Goal: Consume media (video, audio): Consume media (video, audio)

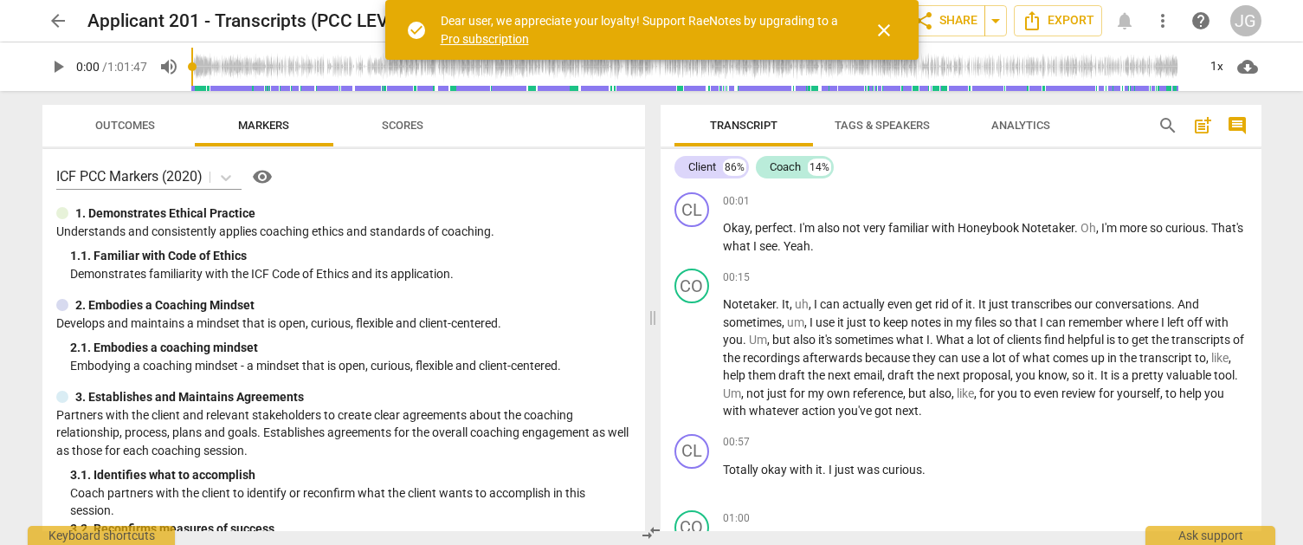
click at [63, 68] on span "play_arrow" at bounding box center [58, 66] width 21 height 21
click at [879, 24] on span "close" at bounding box center [884, 30] width 21 height 21
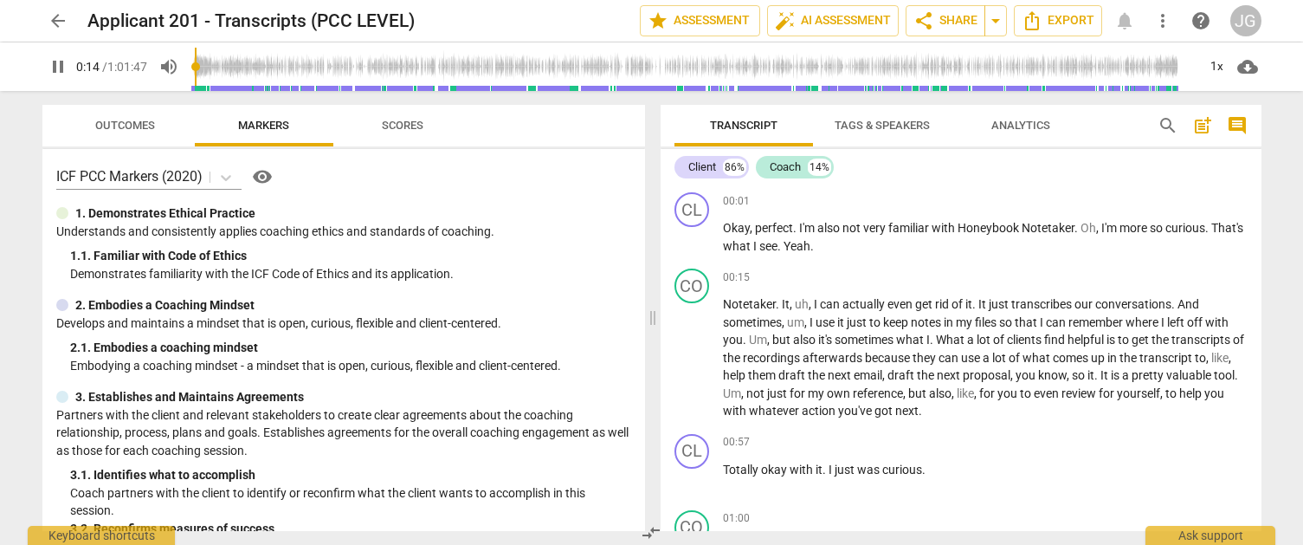
click at [789, 146] on div "Transcript Tags & Speakers Analytics search post_add comment Client 86% Coach 1…" at bounding box center [961, 318] width 601 height 426
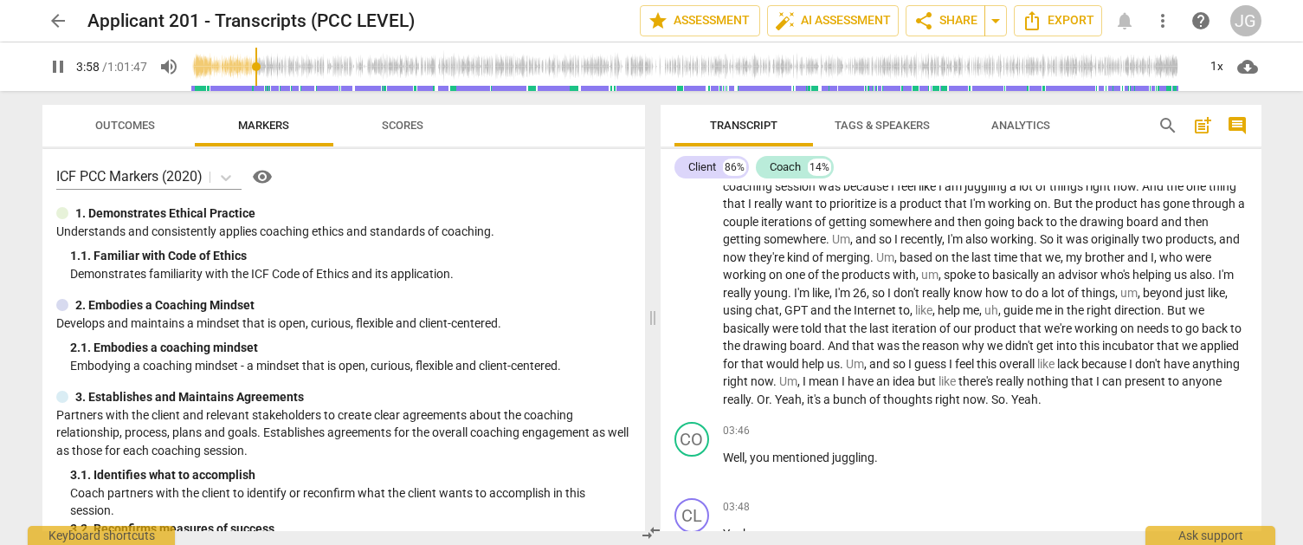
scroll to position [924, 0]
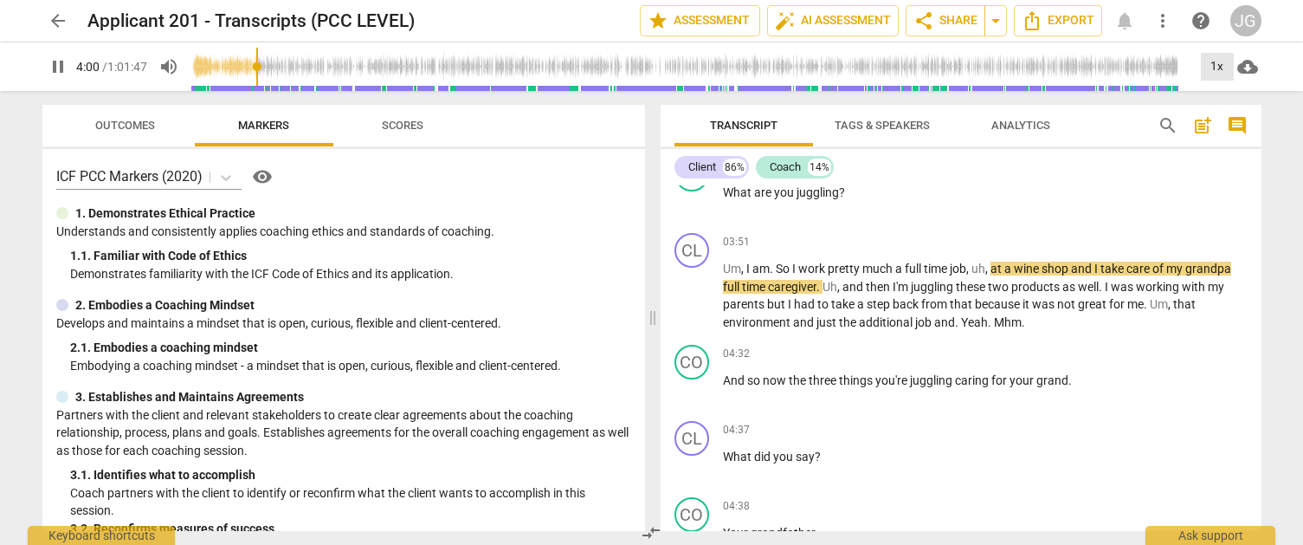
click at [1219, 74] on div "1x" at bounding box center [1217, 67] width 33 height 28
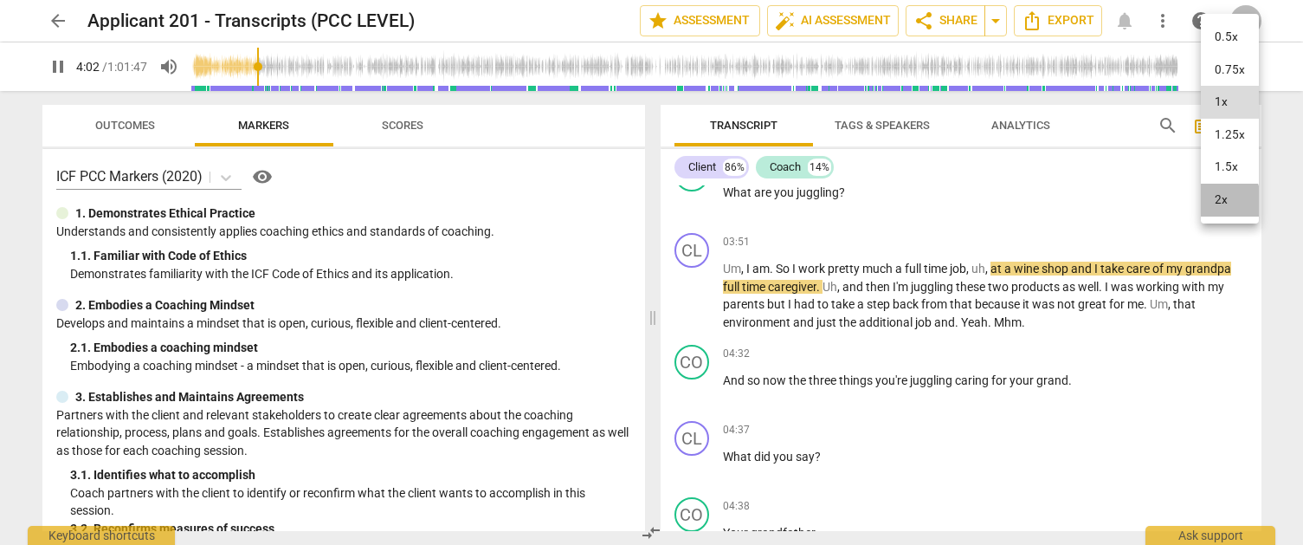
click at [1215, 201] on li "2x" at bounding box center [1230, 200] width 58 height 33
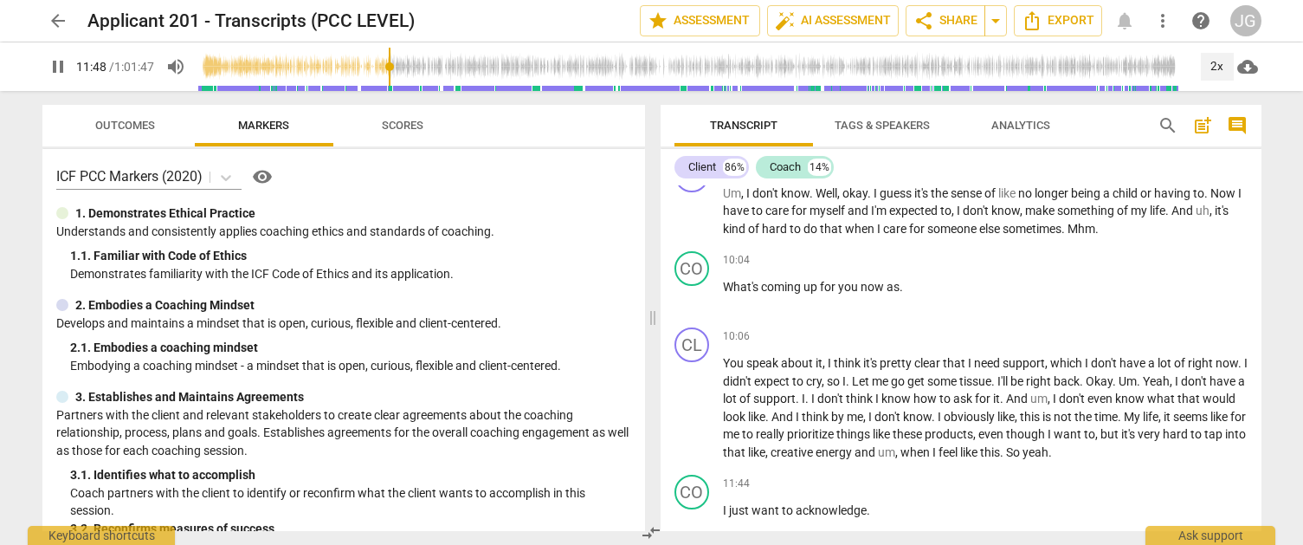
scroll to position [3037, 0]
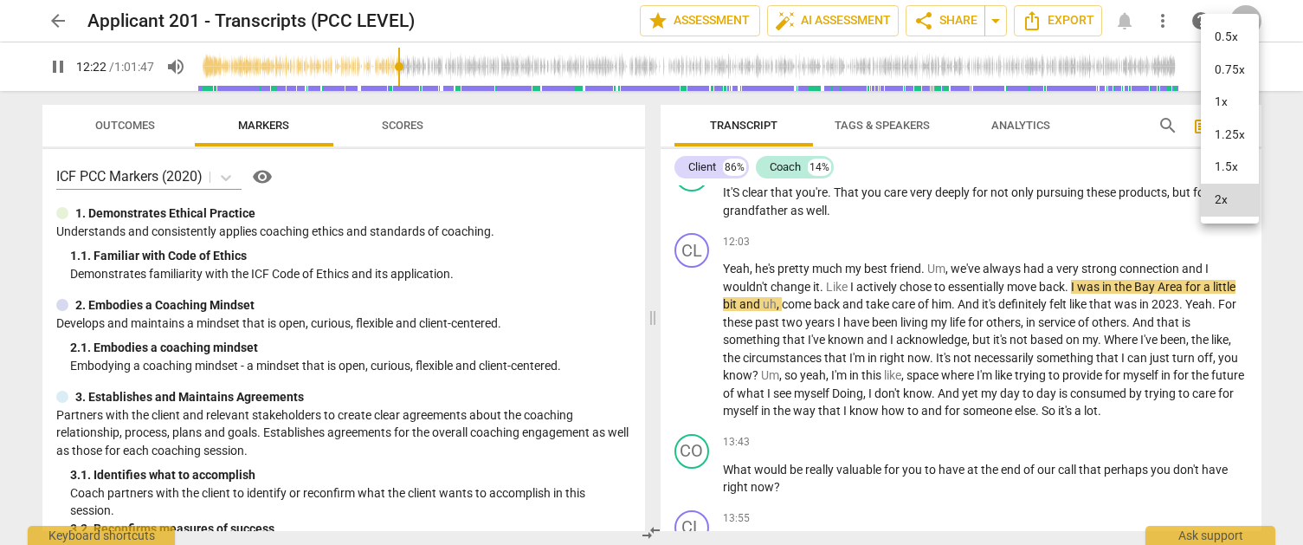
type input "743"
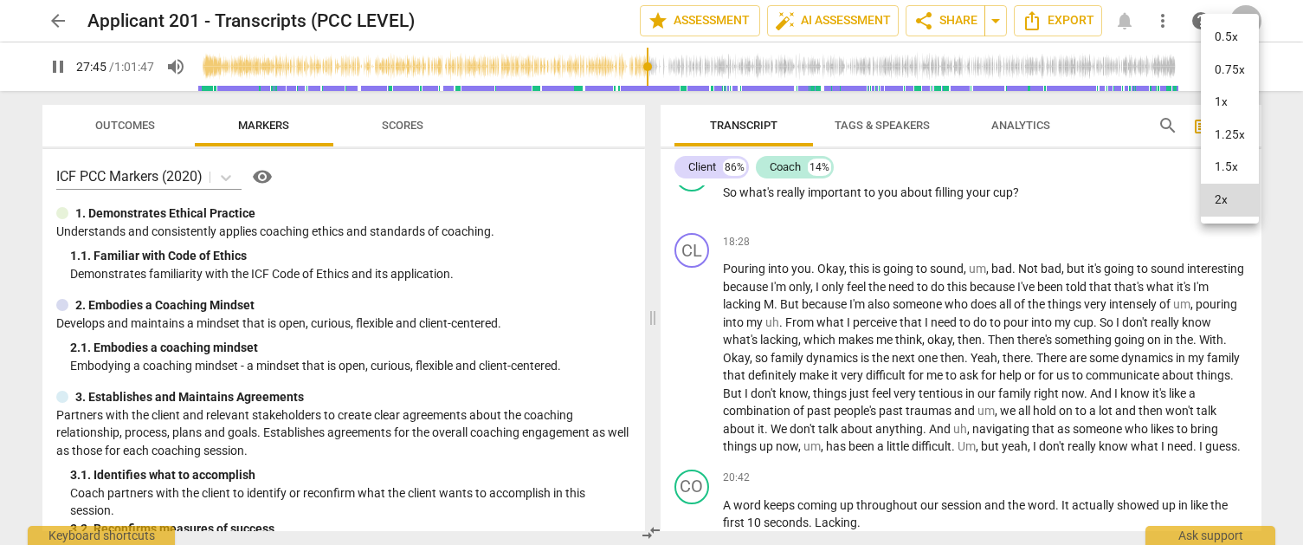
scroll to position [5323, 0]
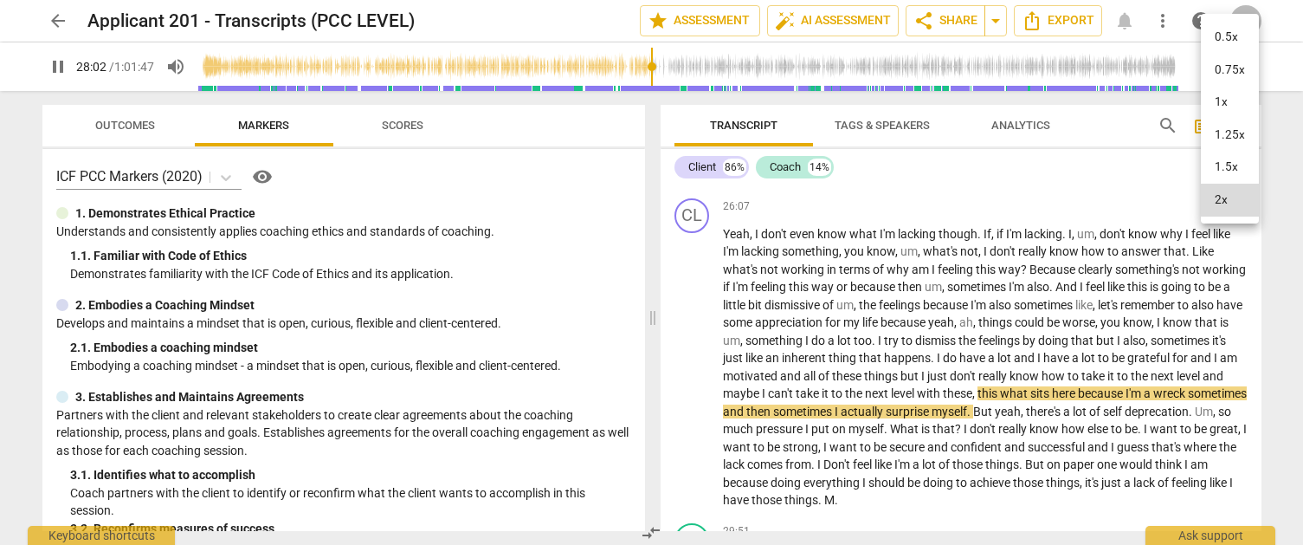
click at [797, 168] on div at bounding box center [651, 272] width 1303 height 545
click at [804, 168] on div "Coach 14%" at bounding box center [795, 167] width 78 height 23
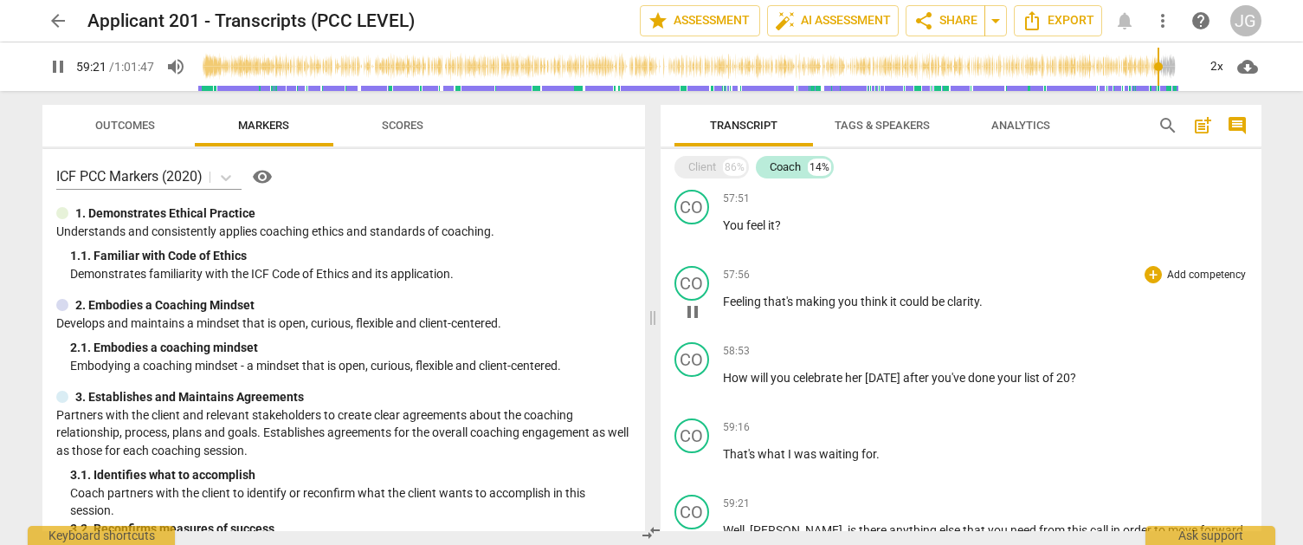
scroll to position [5224, 0]
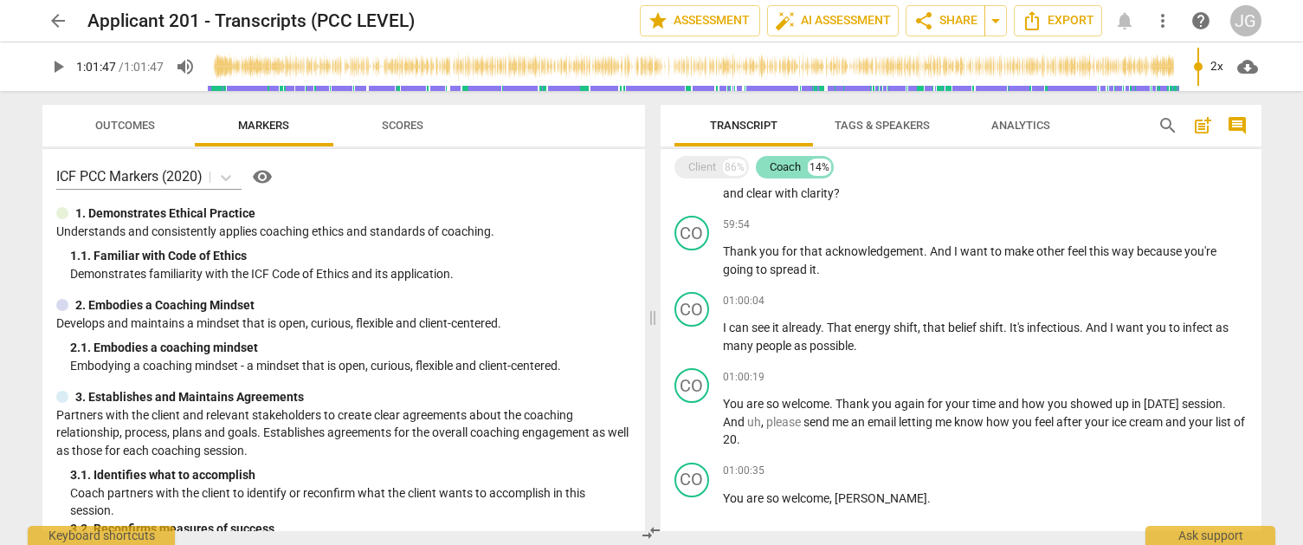
click at [785, 158] on div "Coach" at bounding box center [785, 166] width 31 height 17
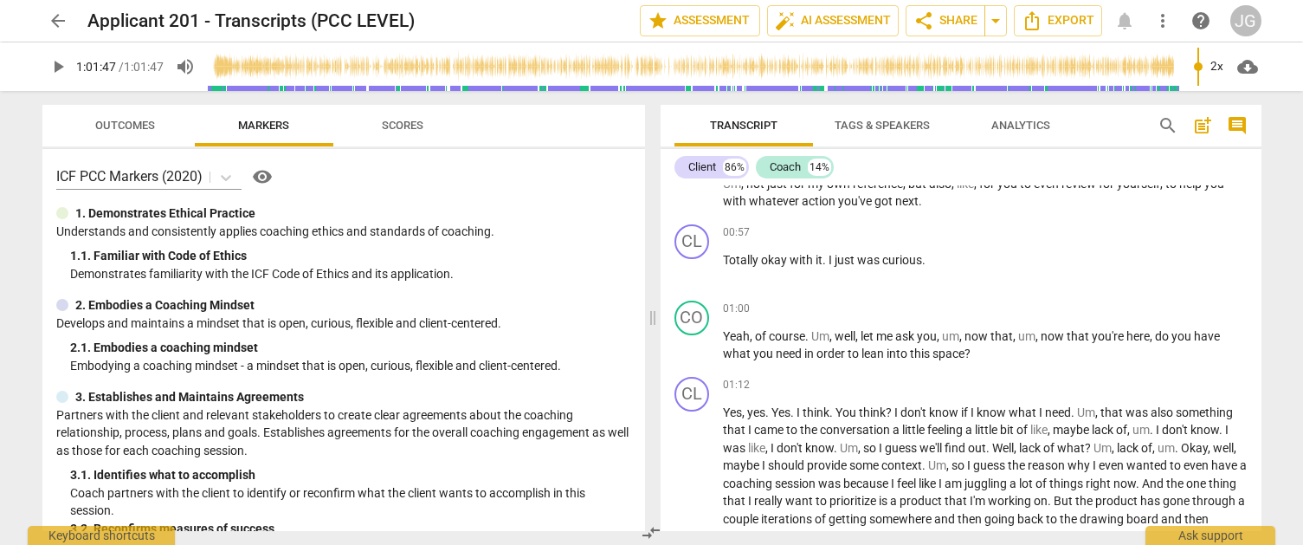
scroll to position [204, 0]
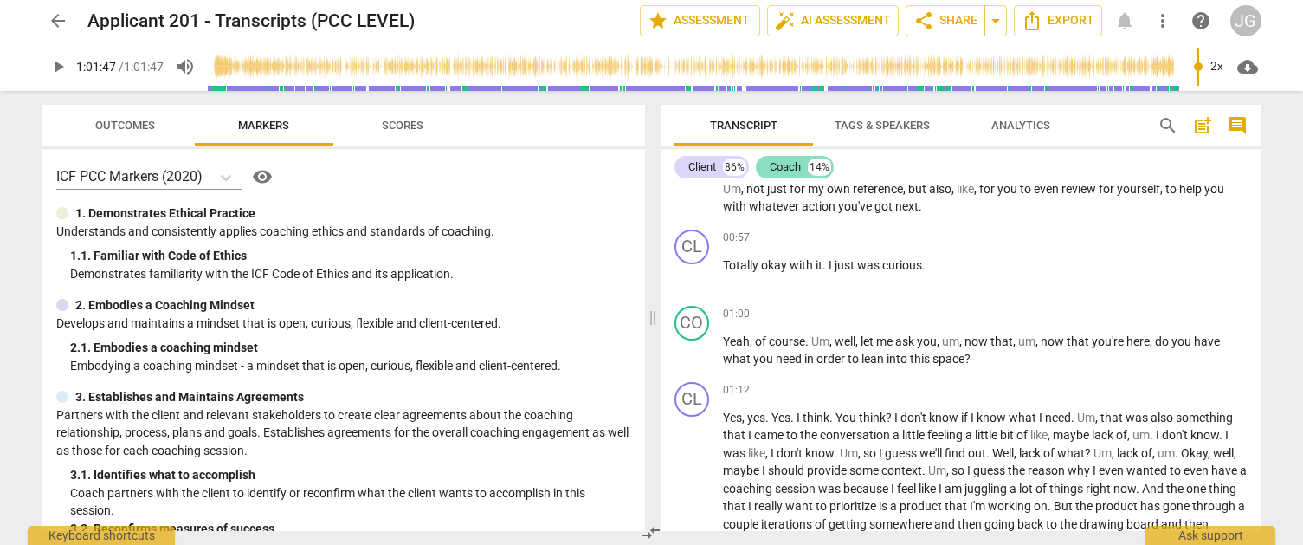
click at [799, 168] on div "Coach" at bounding box center [785, 166] width 31 height 17
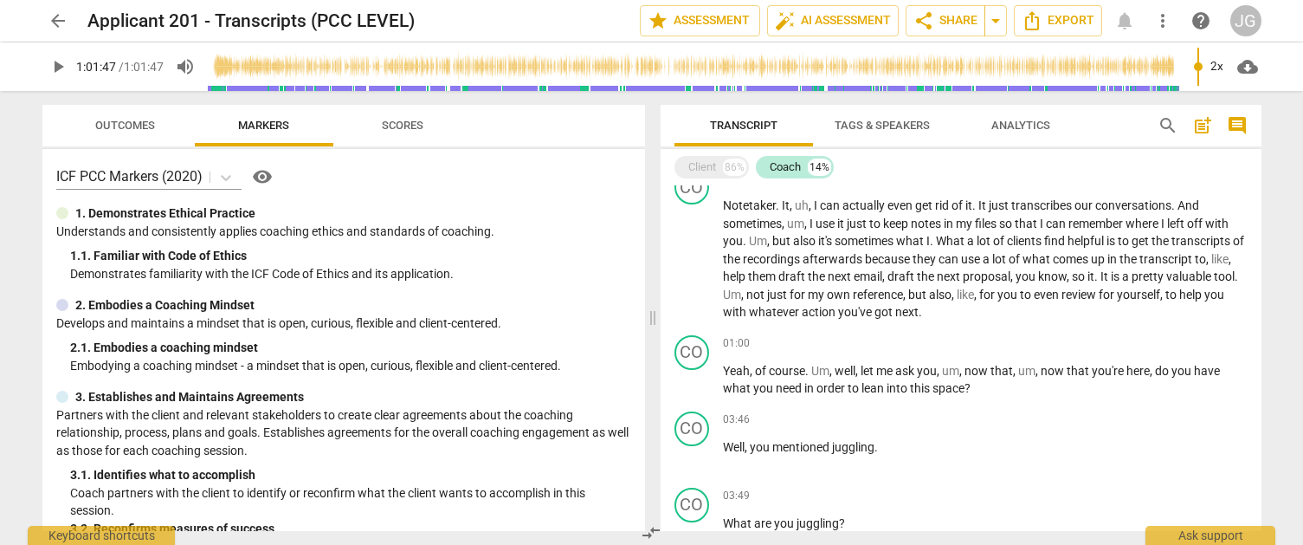
scroll to position [0, 0]
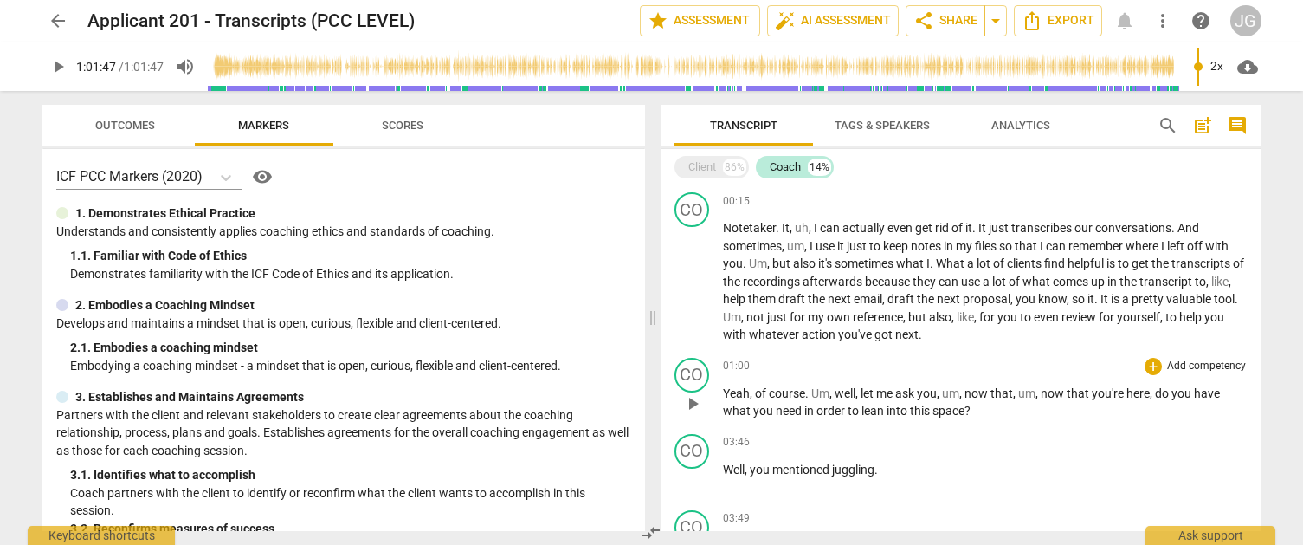
click at [694, 400] on span "play_arrow" at bounding box center [692, 403] width 21 height 21
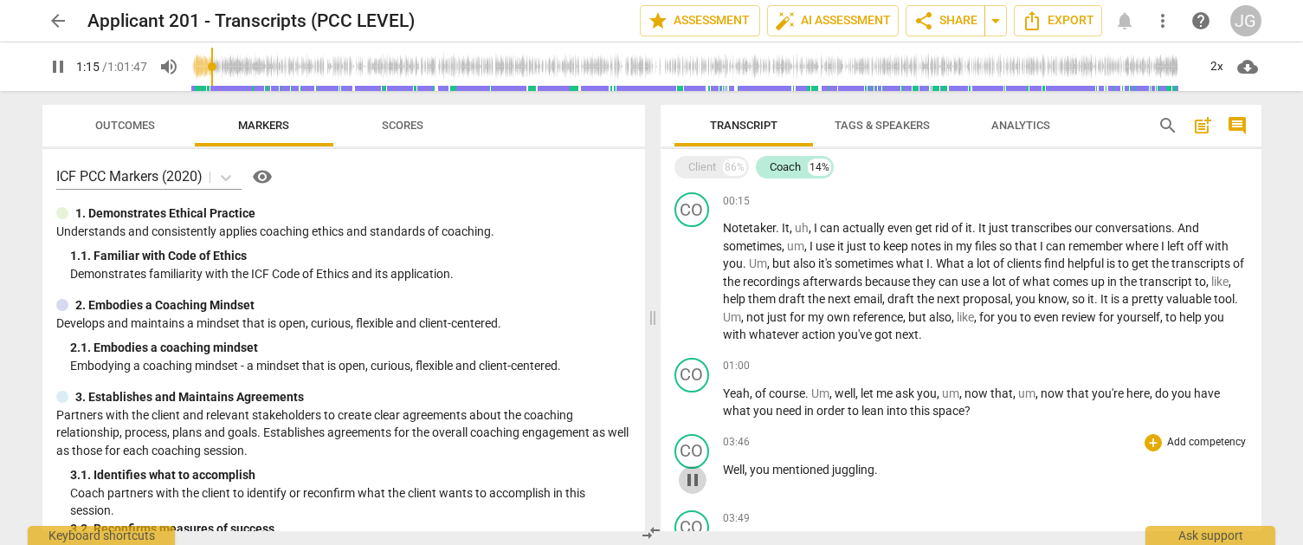
click at [695, 482] on span "pause" at bounding box center [692, 479] width 21 height 21
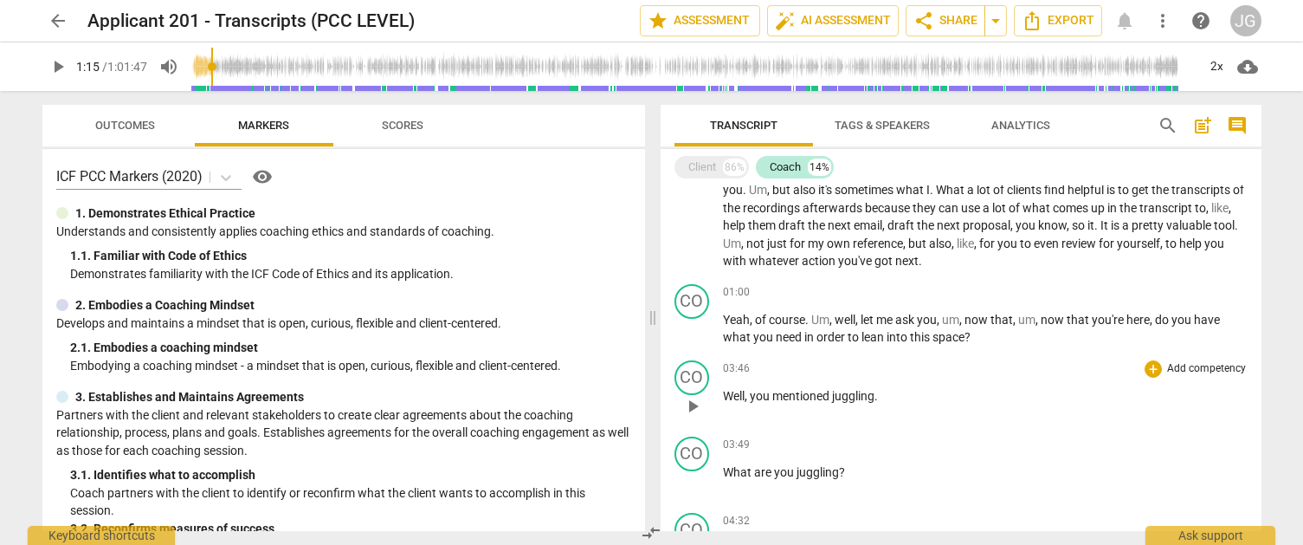
scroll to position [93, 0]
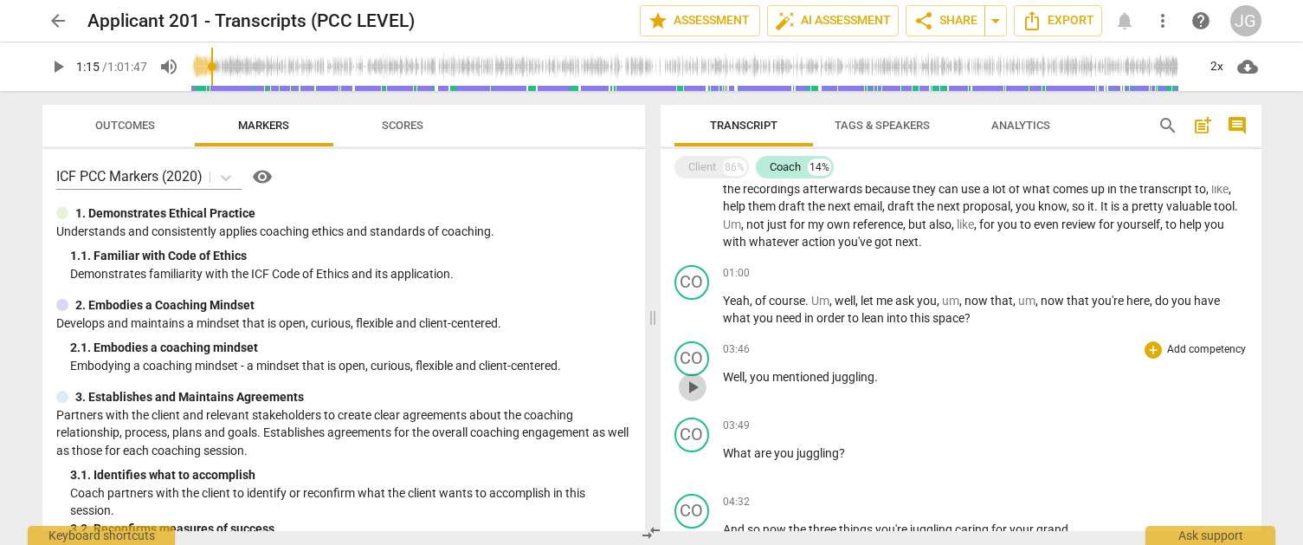
click at [688, 385] on span "play_arrow" at bounding box center [692, 387] width 21 height 21
click at [694, 459] on span "pause" at bounding box center [692, 463] width 21 height 21
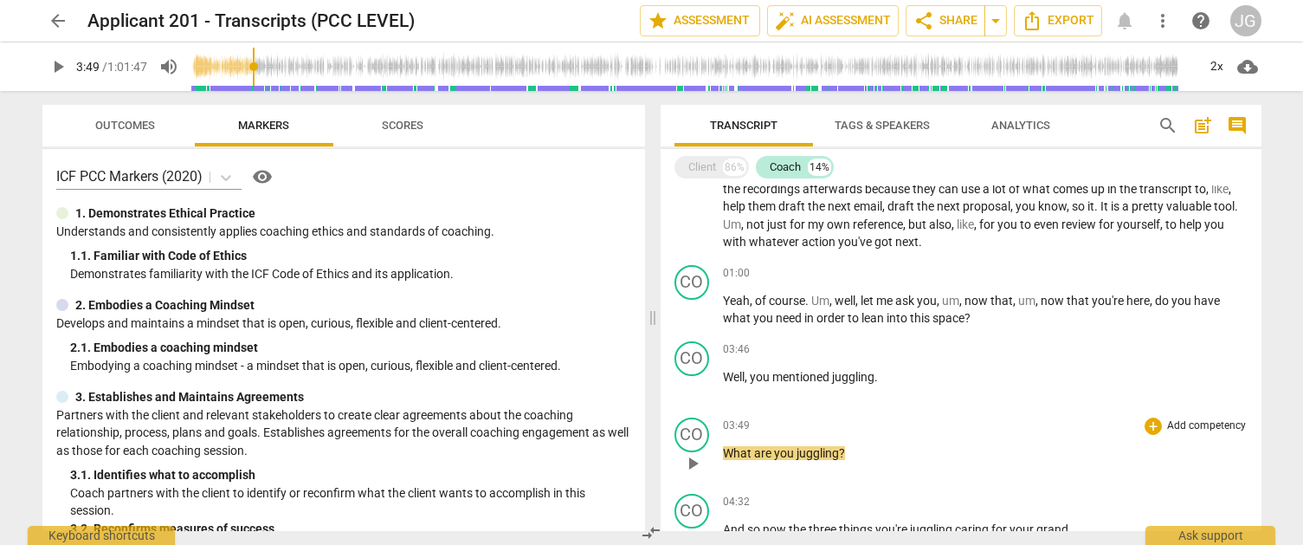
click at [694, 459] on span "play_arrow" at bounding box center [692, 463] width 21 height 21
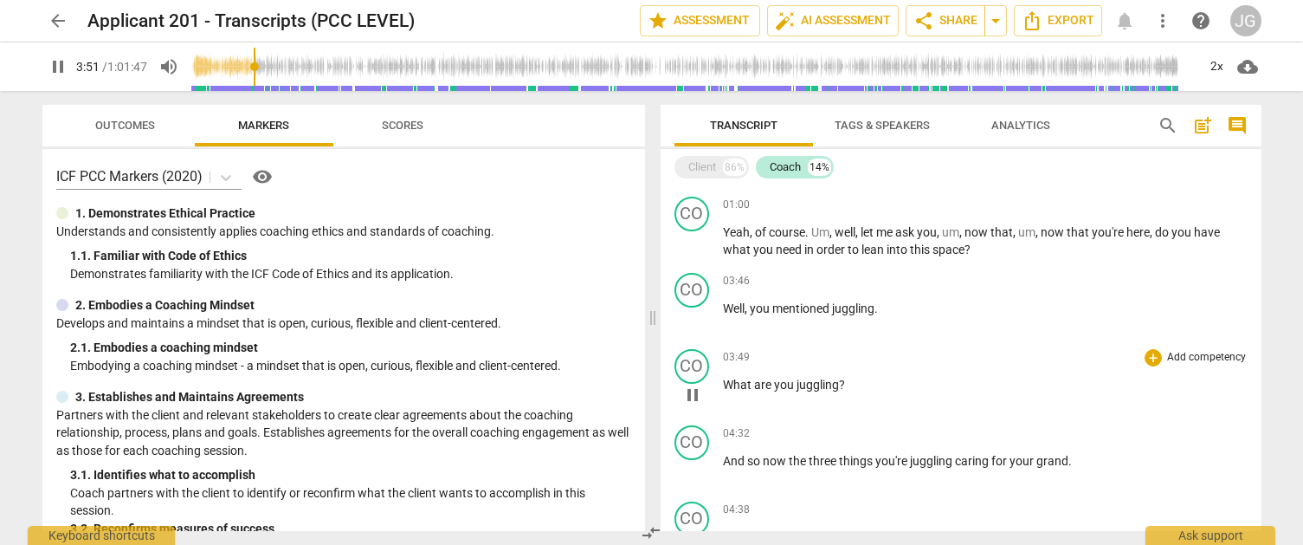
scroll to position [200, 0]
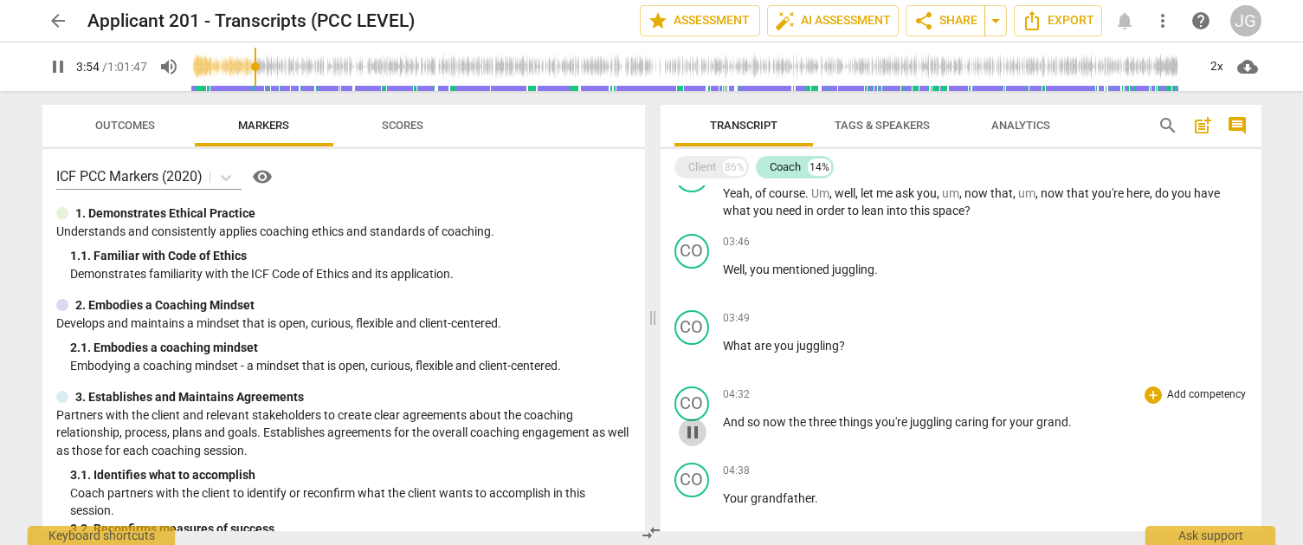
click at [692, 432] on span "pause" at bounding box center [692, 432] width 21 height 21
click at [692, 432] on span "play_arrow" at bounding box center [692, 432] width 21 height 21
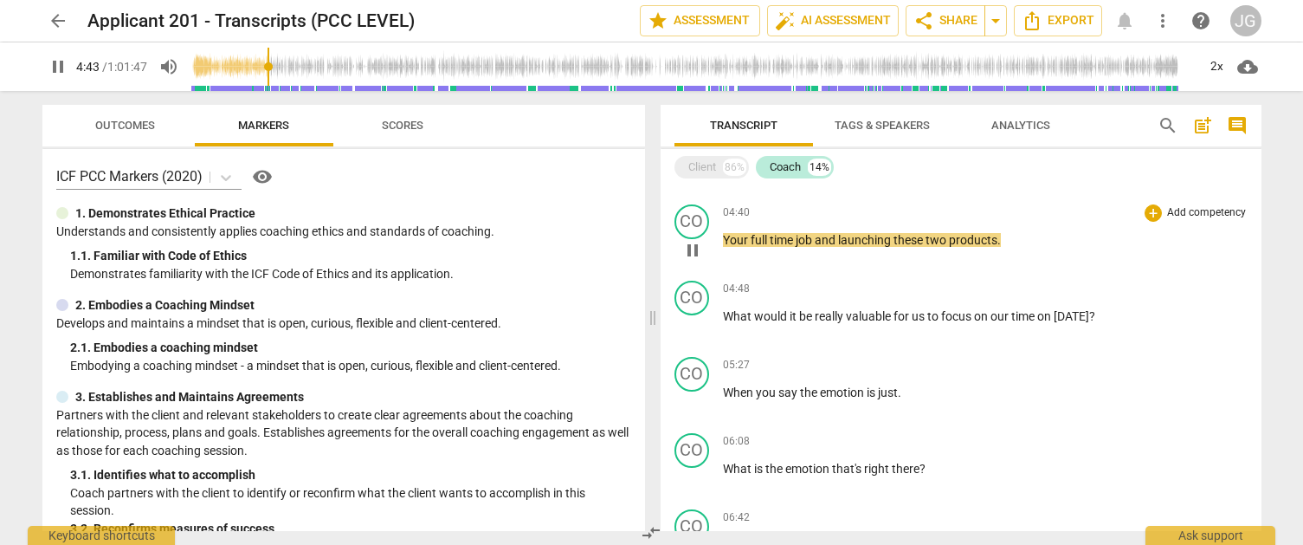
scroll to position [541, 0]
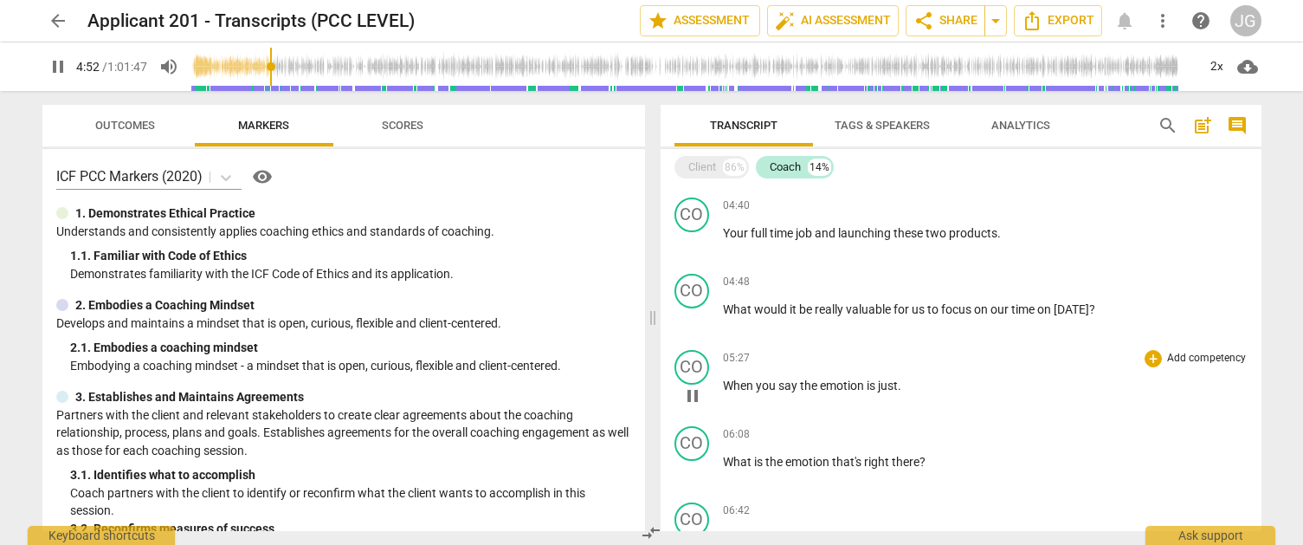
click at [699, 397] on span "pause" at bounding box center [692, 395] width 21 height 21
click at [699, 397] on span "play_arrow" at bounding box center [692, 395] width 21 height 21
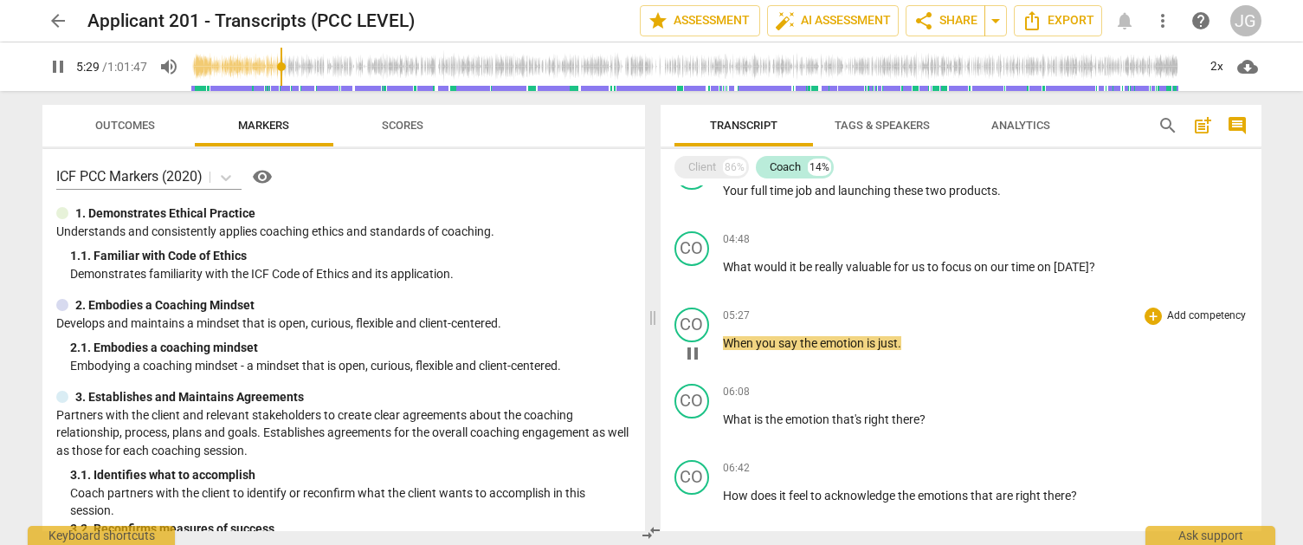
scroll to position [593, 0]
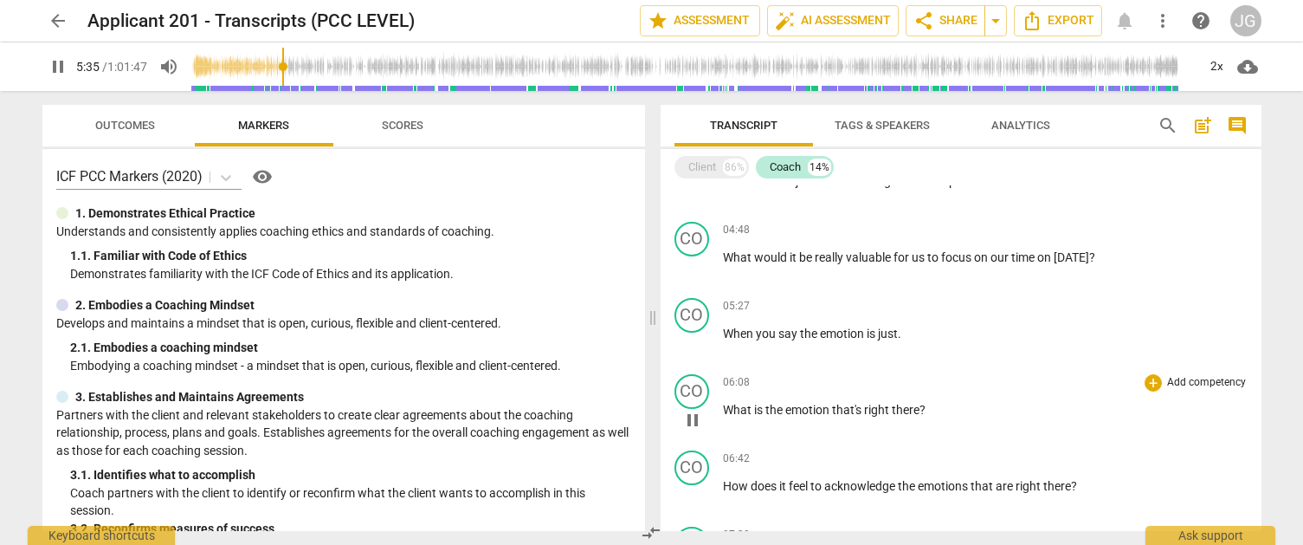
click at [691, 422] on span "pause" at bounding box center [692, 420] width 21 height 21
click at [691, 422] on span "play_arrow" at bounding box center [692, 420] width 21 height 21
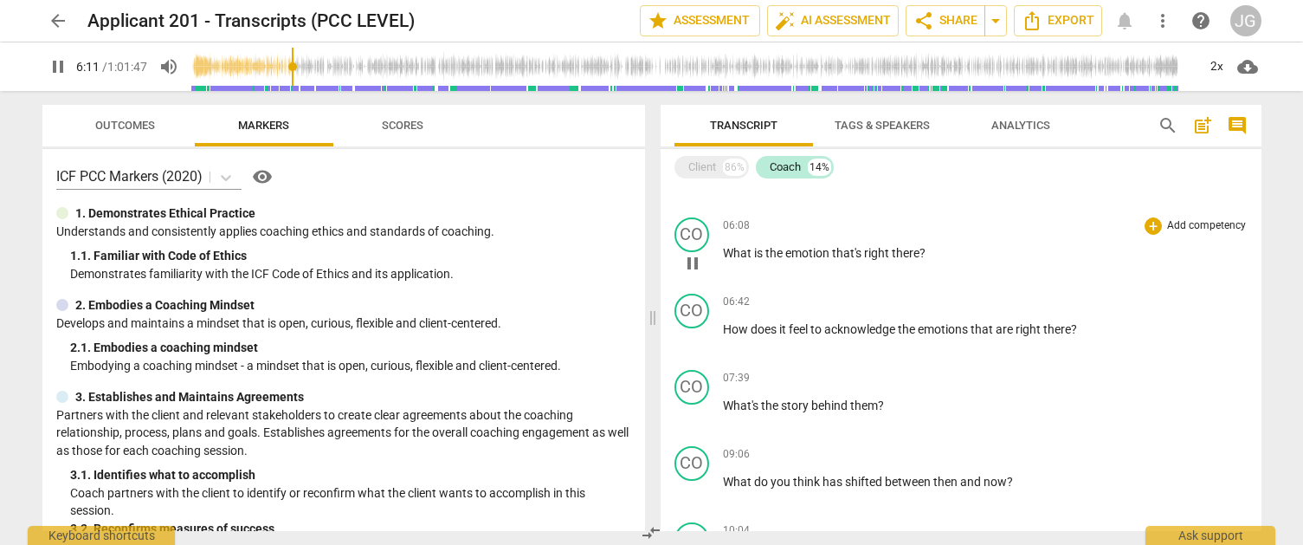
scroll to position [755, 0]
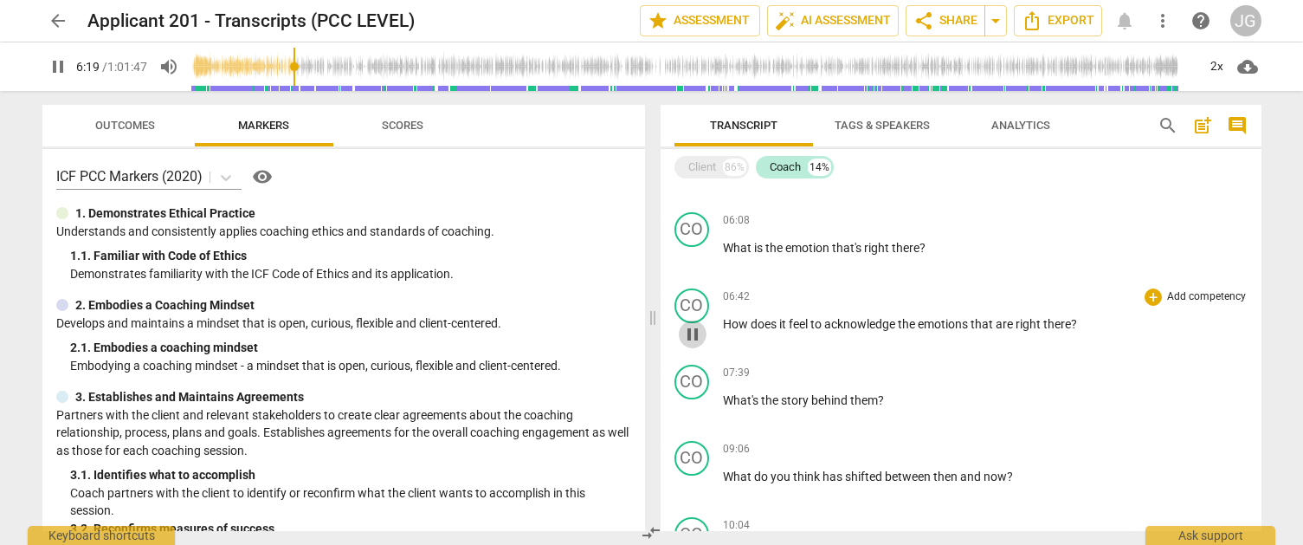
click at [689, 333] on span "pause" at bounding box center [692, 334] width 21 height 21
click at [689, 333] on span "play_arrow" at bounding box center [692, 334] width 21 height 21
click at [691, 406] on span "pause" at bounding box center [692, 410] width 21 height 21
click at [691, 406] on span "play_arrow" at bounding box center [692, 410] width 21 height 21
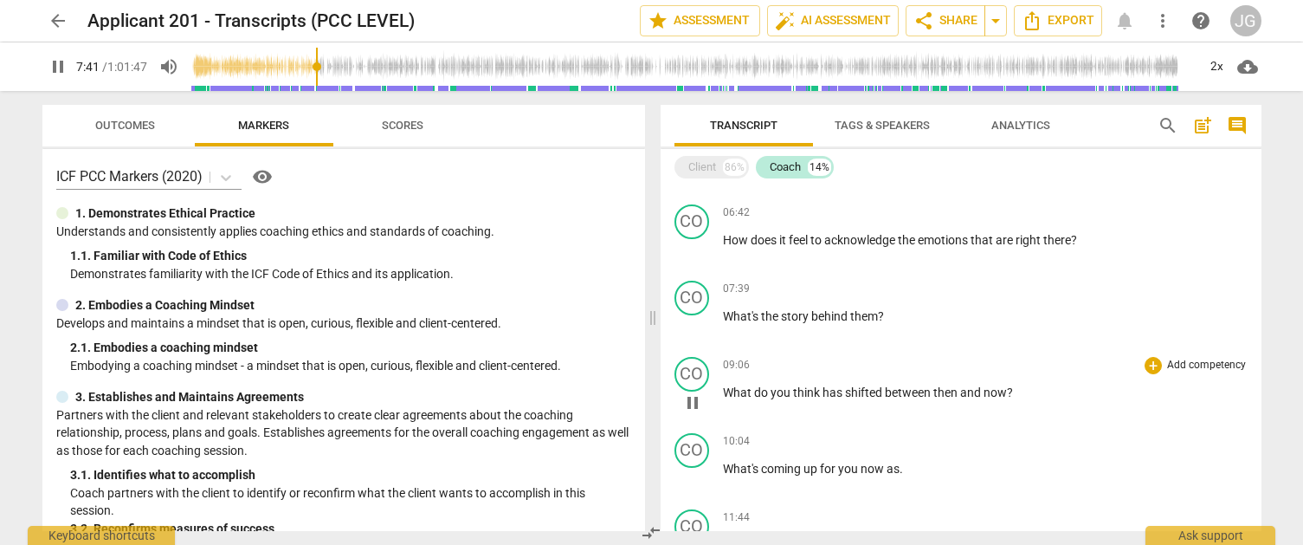
scroll to position [846, 0]
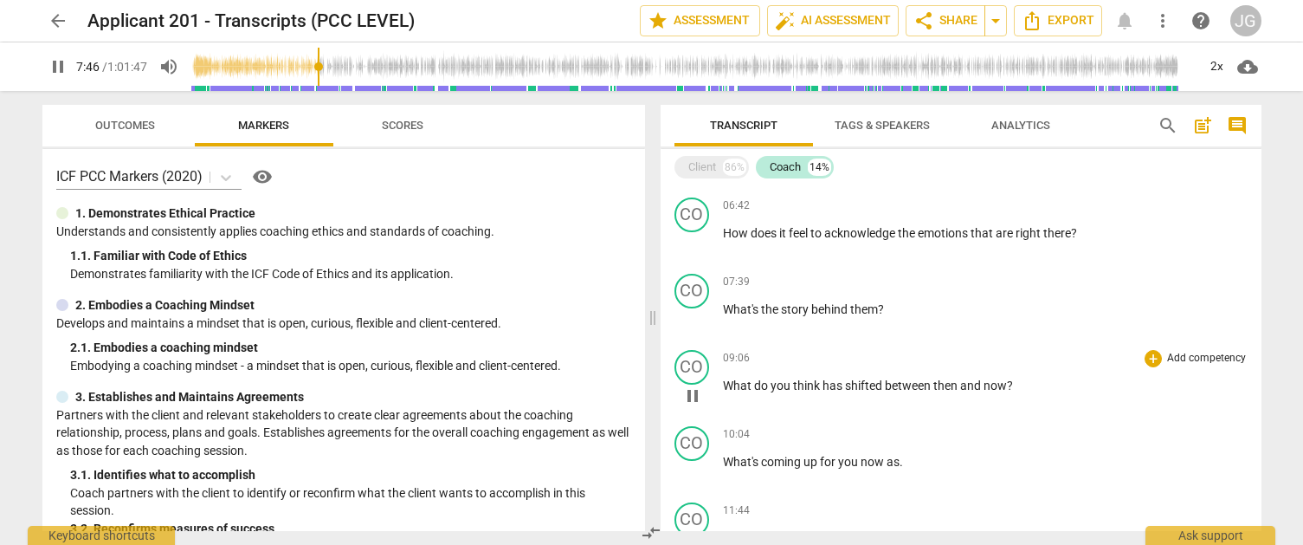
click at [695, 392] on span "pause" at bounding box center [692, 395] width 21 height 21
click at [695, 392] on span "play_arrow" at bounding box center [692, 395] width 21 height 21
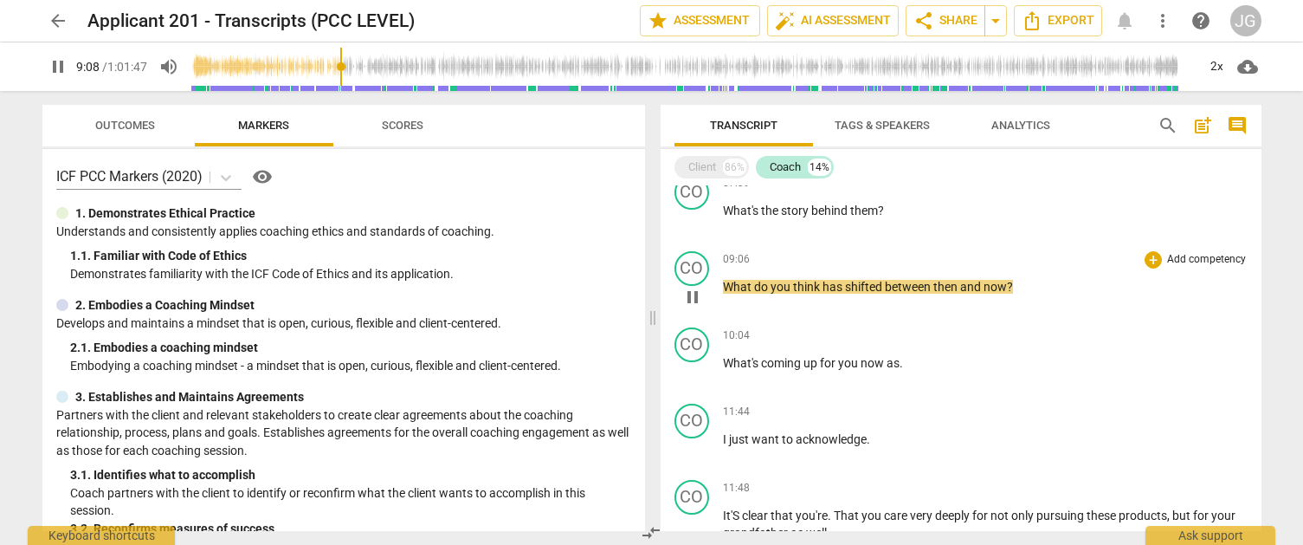
scroll to position [947, 0]
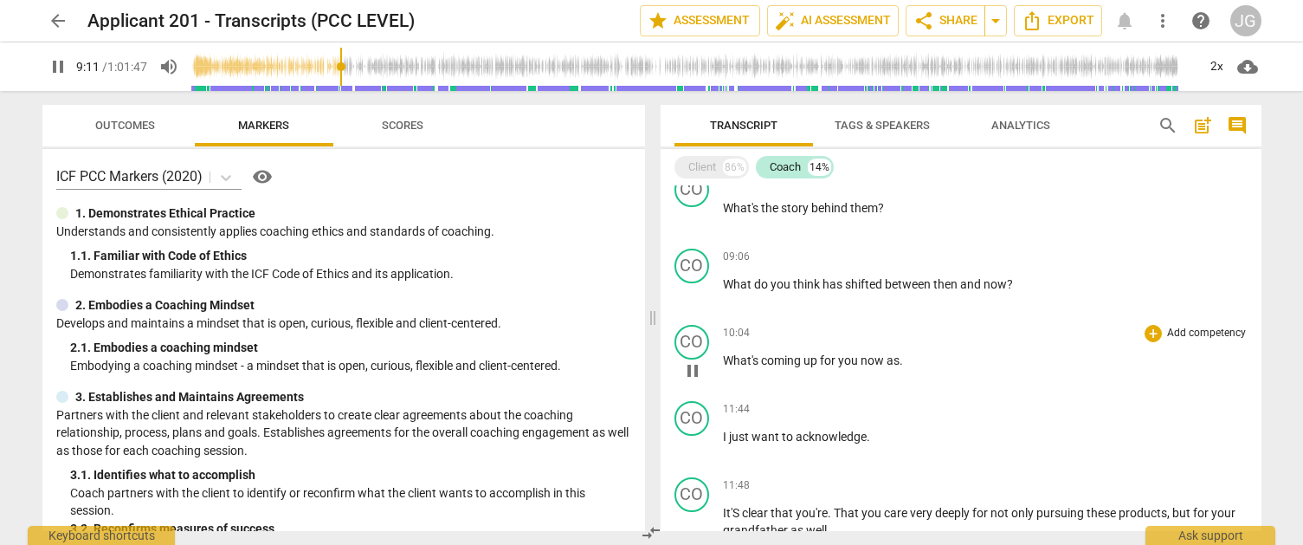
click at [694, 371] on span "pause" at bounding box center [692, 370] width 21 height 21
click at [694, 371] on span "play_arrow" at bounding box center [692, 370] width 21 height 21
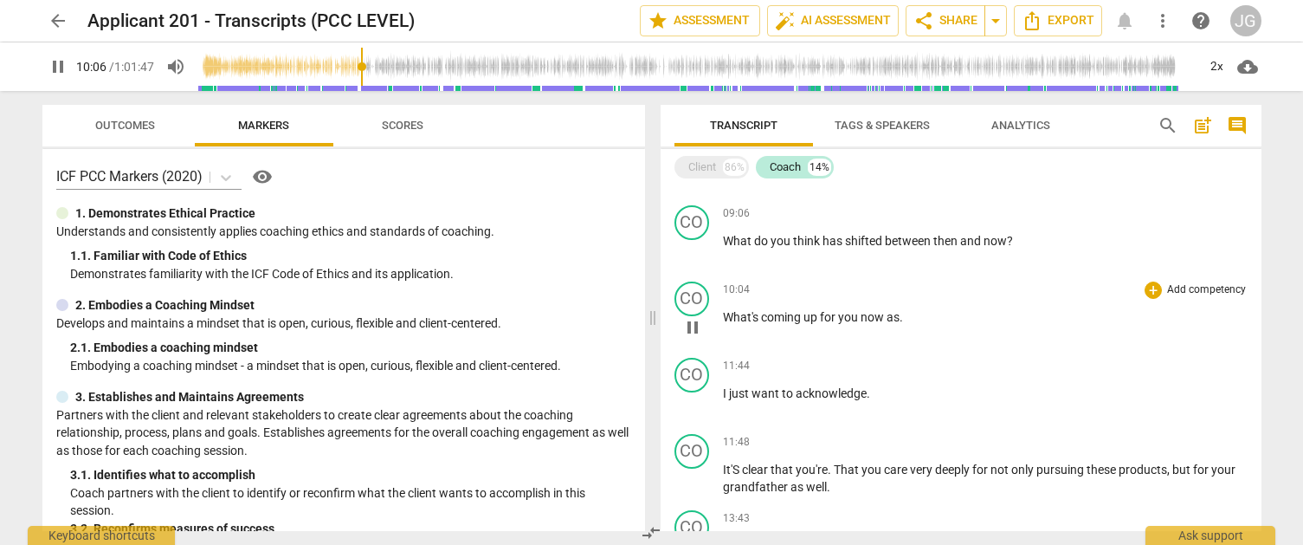
scroll to position [1002, 0]
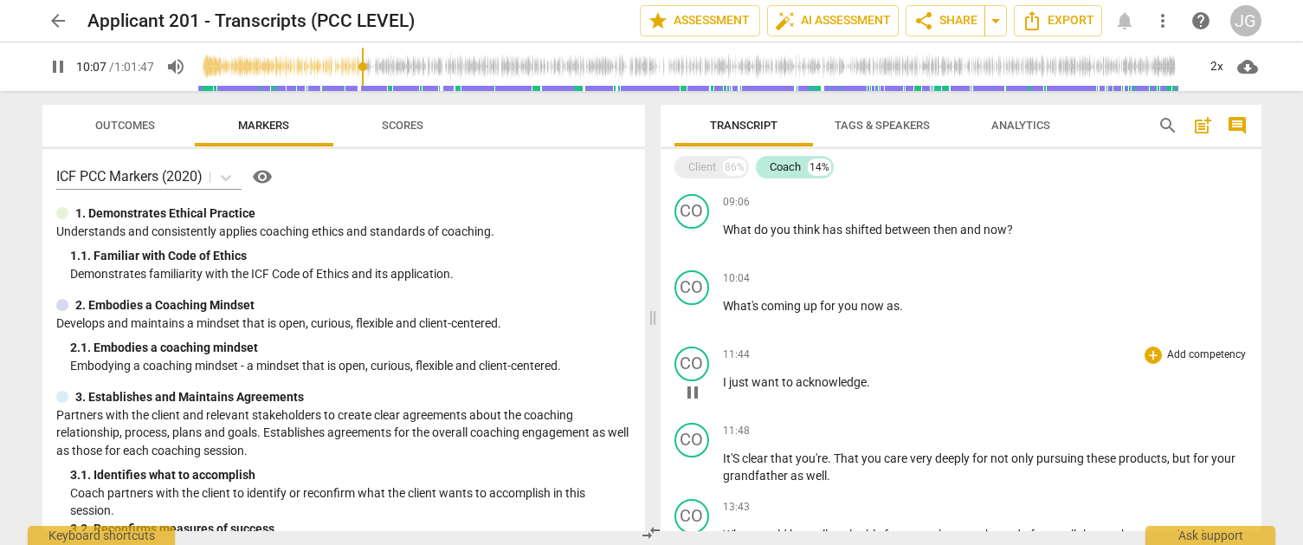
click at [694, 390] on span "pause" at bounding box center [692, 392] width 21 height 21
click at [694, 390] on span "play_arrow" at bounding box center [692, 392] width 21 height 21
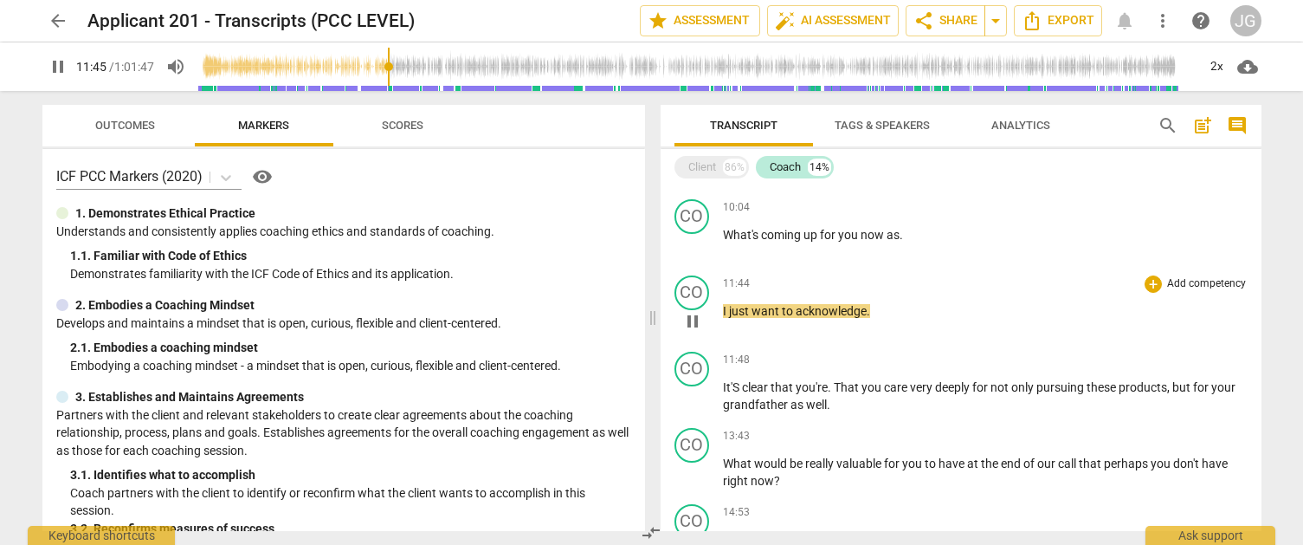
scroll to position [1107, 0]
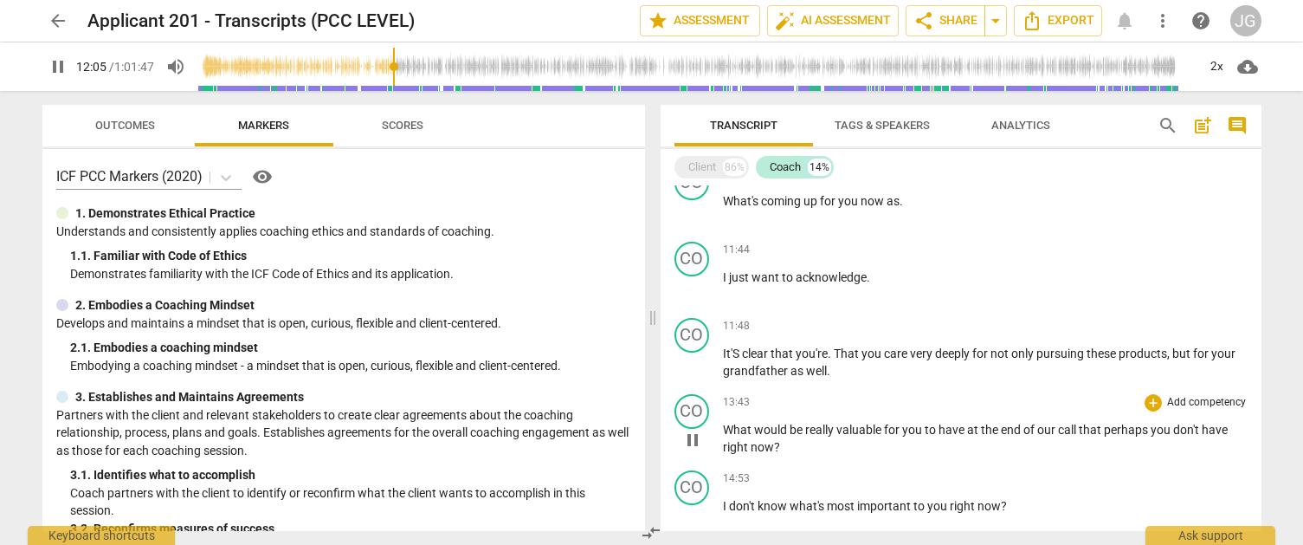
click at [694, 433] on span "pause" at bounding box center [692, 439] width 21 height 21
click at [694, 433] on span "play_arrow" at bounding box center [692, 439] width 21 height 21
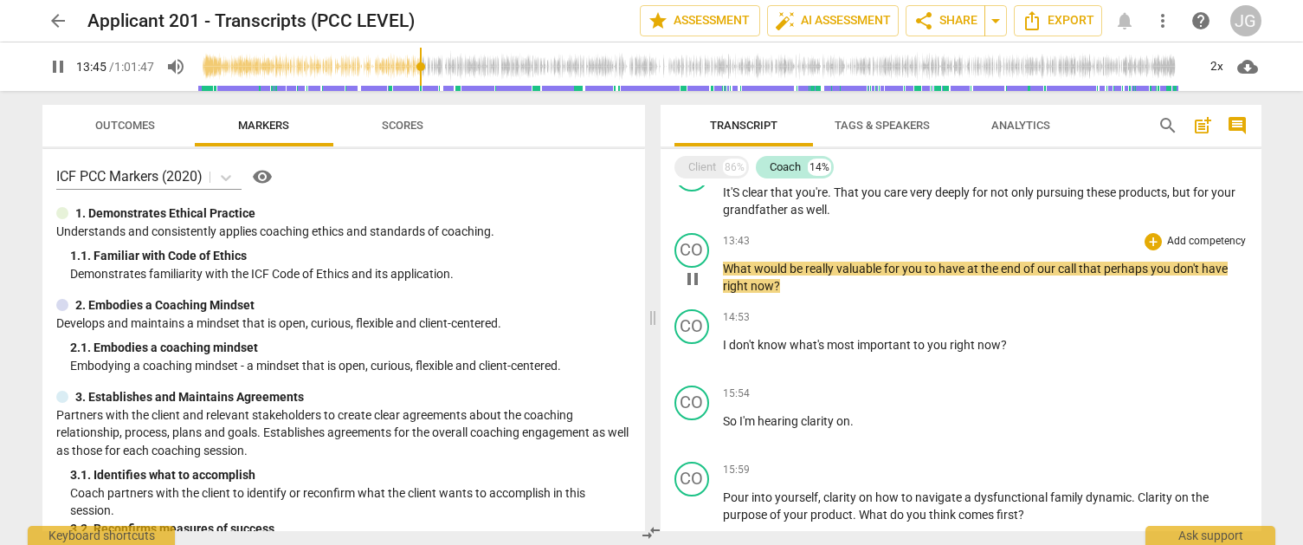
scroll to position [1270, 0]
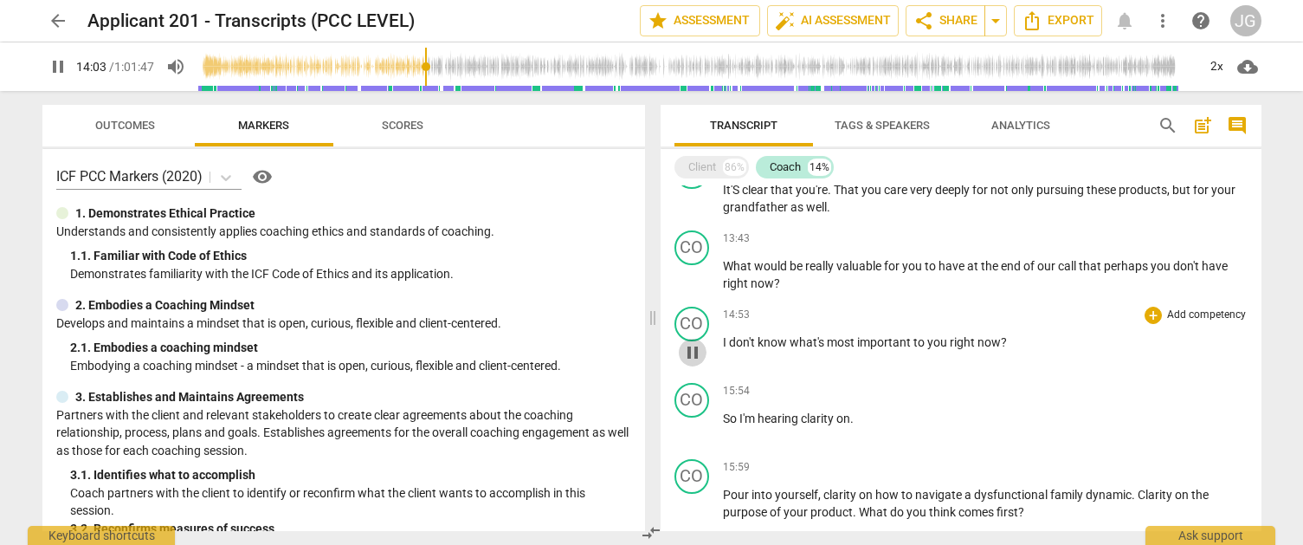
click at [695, 347] on span "pause" at bounding box center [692, 352] width 21 height 21
click at [695, 347] on span "play_arrow" at bounding box center [692, 352] width 21 height 21
click at [691, 423] on span "pause" at bounding box center [692, 428] width 21 height 21
click at [691, 423] on span "play_arrow" at bounding box center [692, 428] width 21 height 21
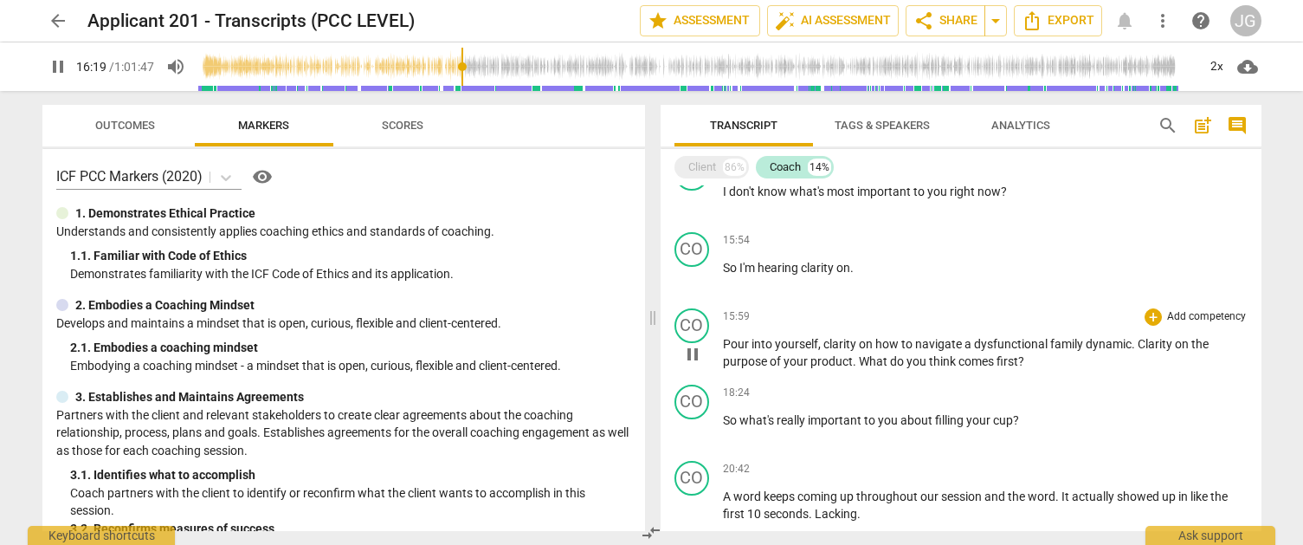
scroll to position [1468, 0]
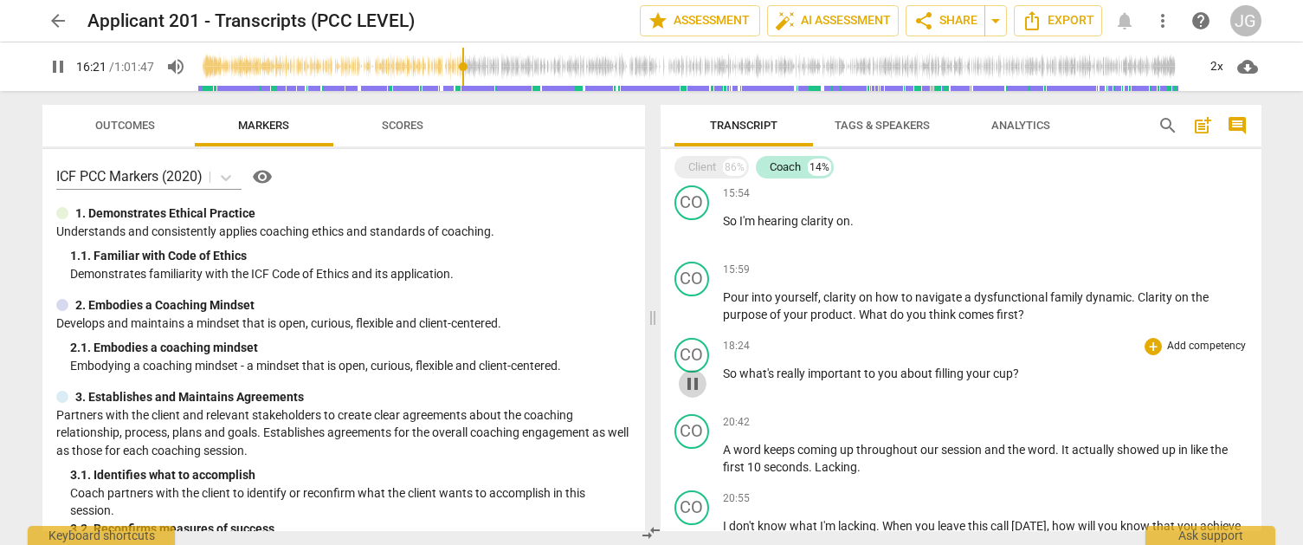
click at [695, 389] on span "pause" at bounding box center [692, 383] width 21 height 21
click at [695, 389] on span "play_arrow" at bounding box center [692, 383] width 21 height 21
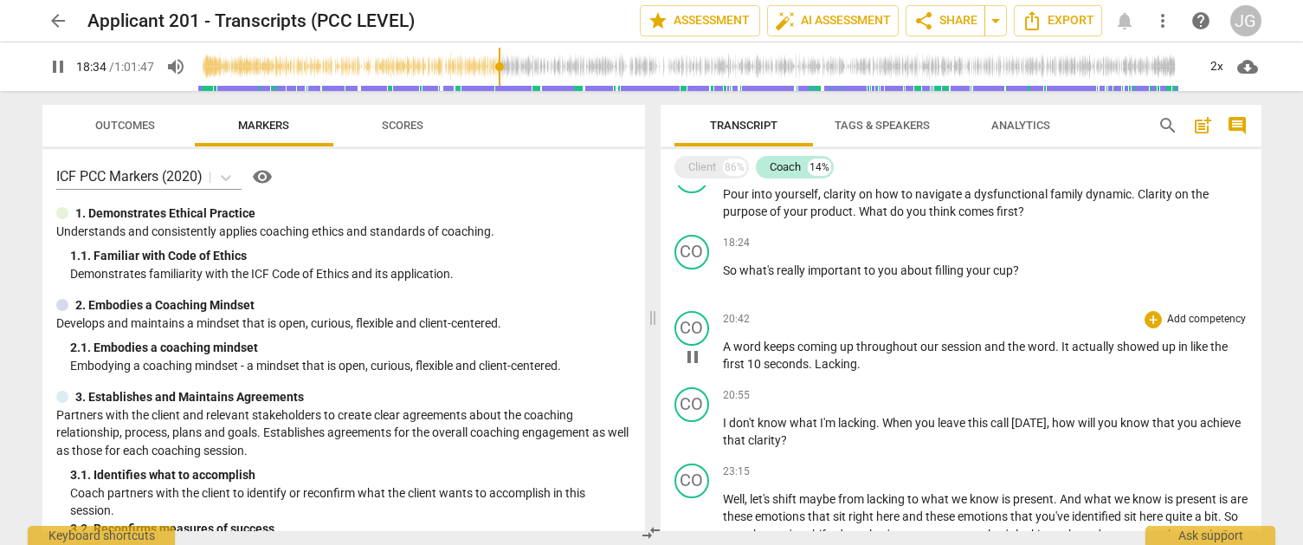
scroll to position [1575, 0]
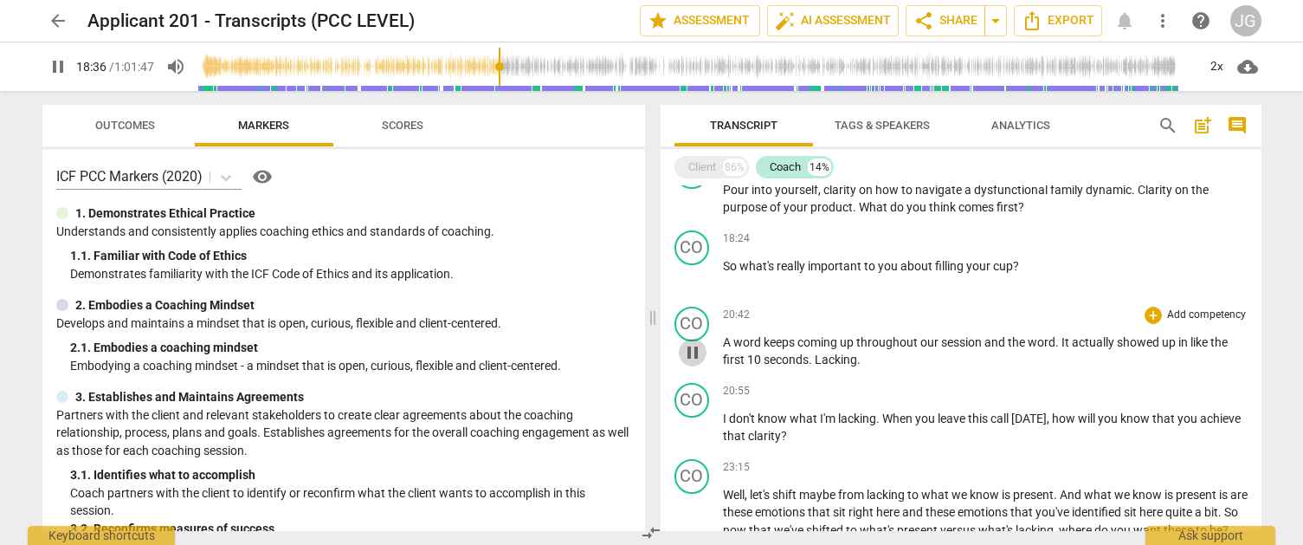
click at [696, 356] on span "pause" at bounding box center [692, 352] width 21 height 21
click at [696, 356] on span "play_arrow" at bounding box center [692, 352] width 21 height 21
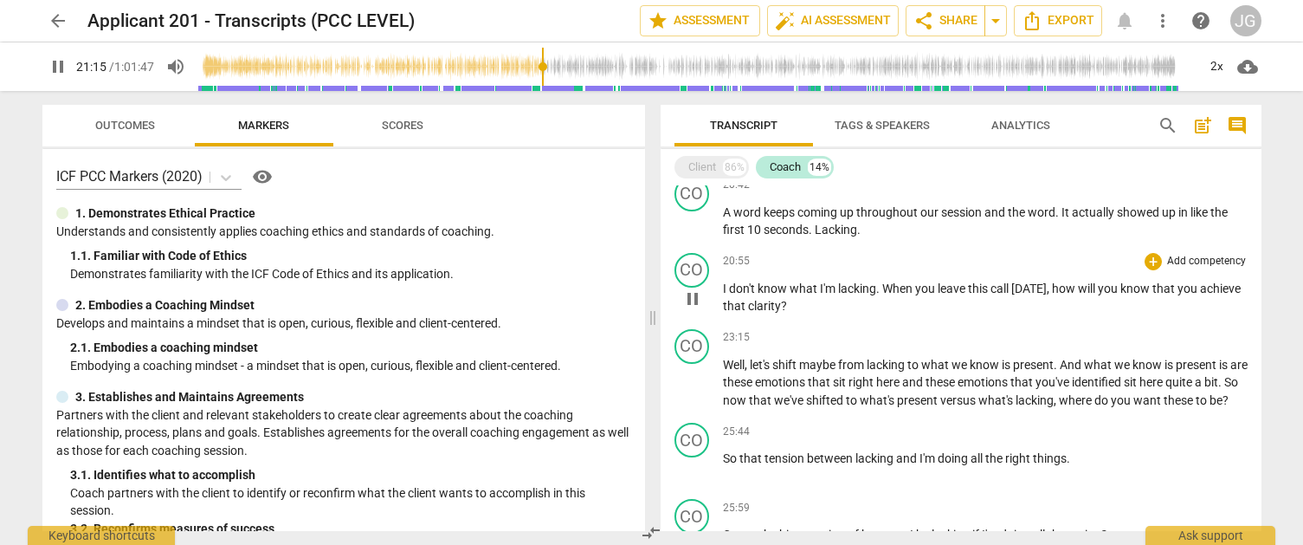
scroll to position [1760, 0]
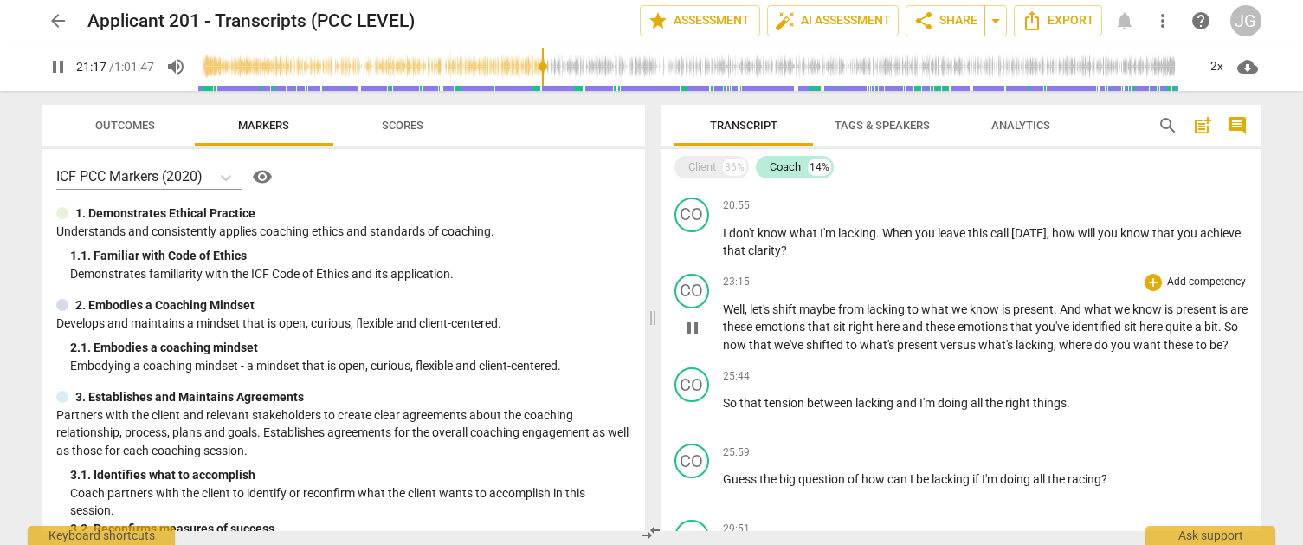
click at [691, 337] on span "pause" at bounding box center [692, 328] width 21 height 21
click at [691, 337] on span "play_arrow" at bounding box center [692, 328] width 21 height 21
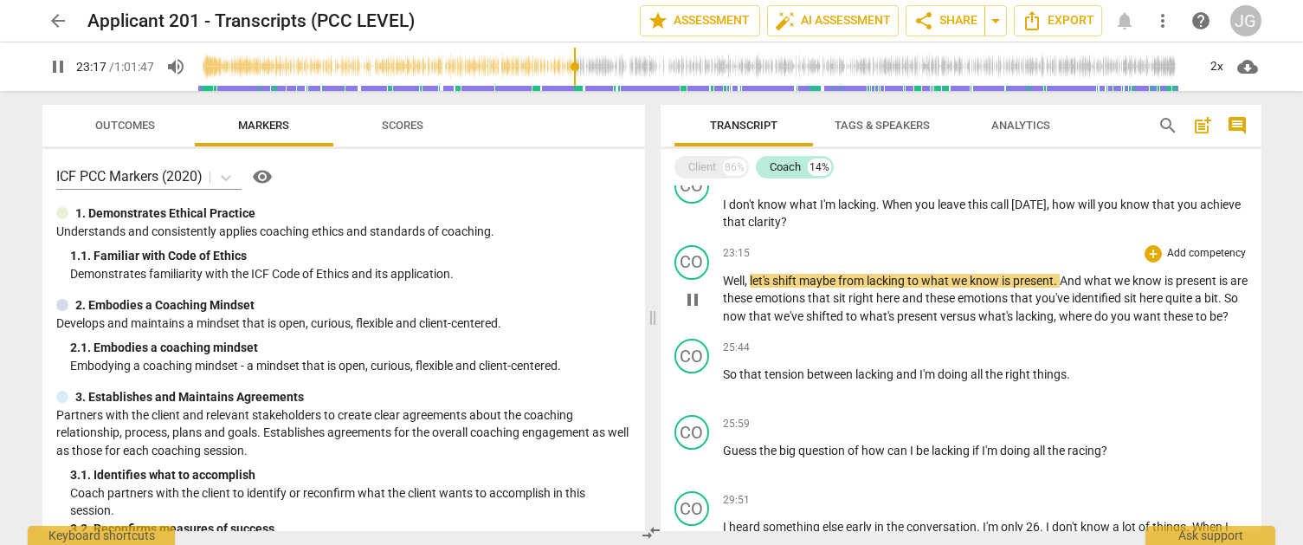
scroll to position [1806, 0]
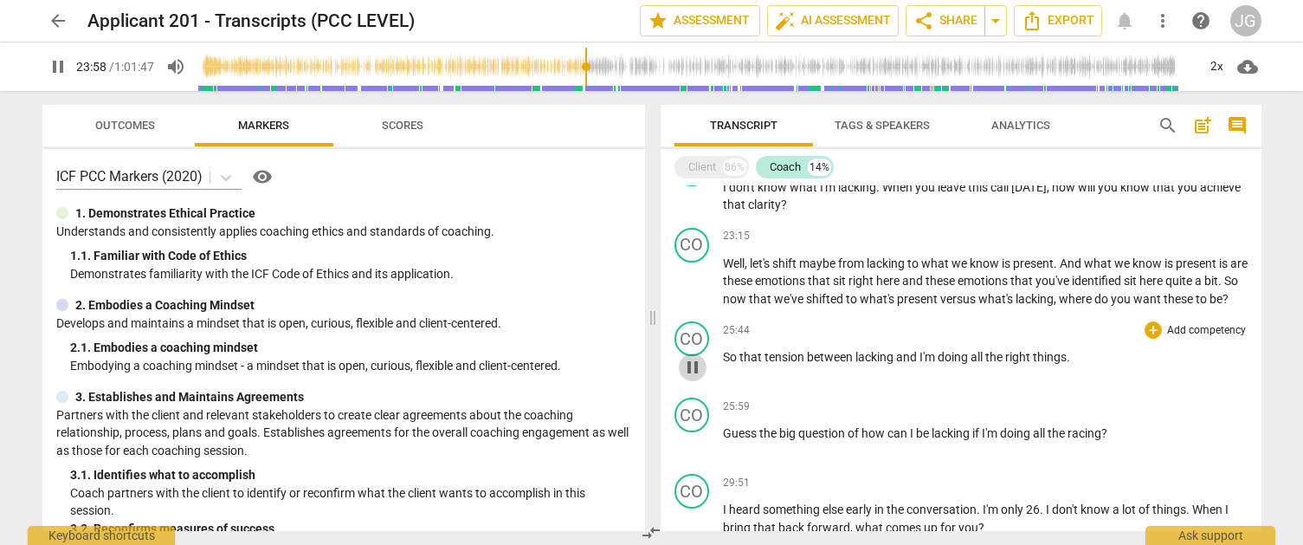
click at [691, 378] on span "pause" at bounding box center [692, 367] width 21 height 21
click at [691, 378] on span "play_arrow" at bounding box center [692, 367] width 21 height 21
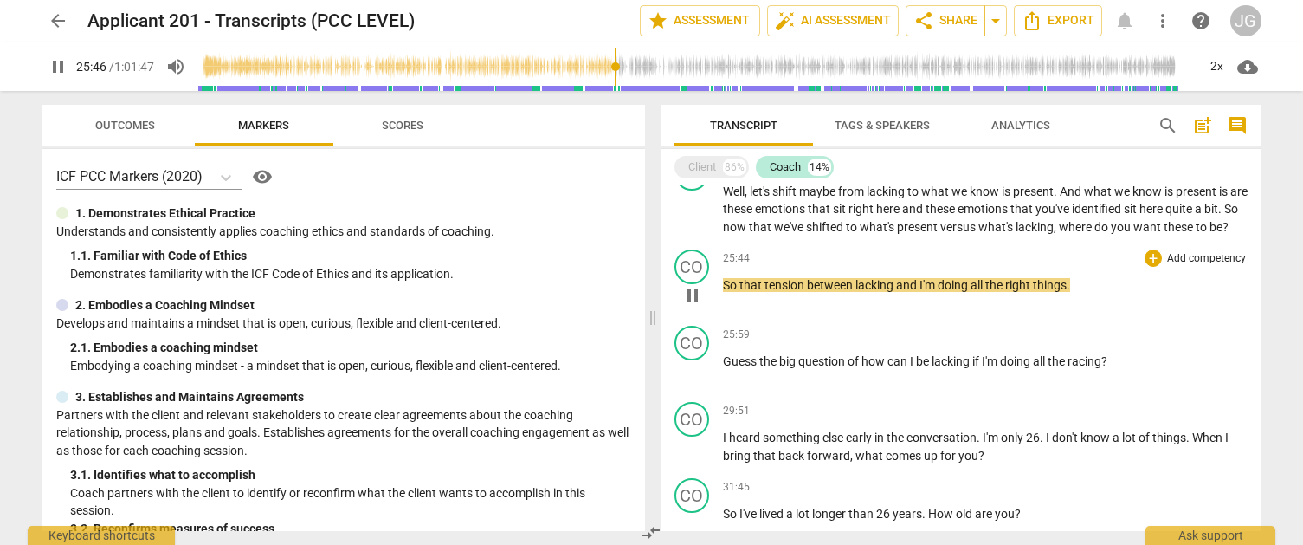
scroll to position [1912, 0]
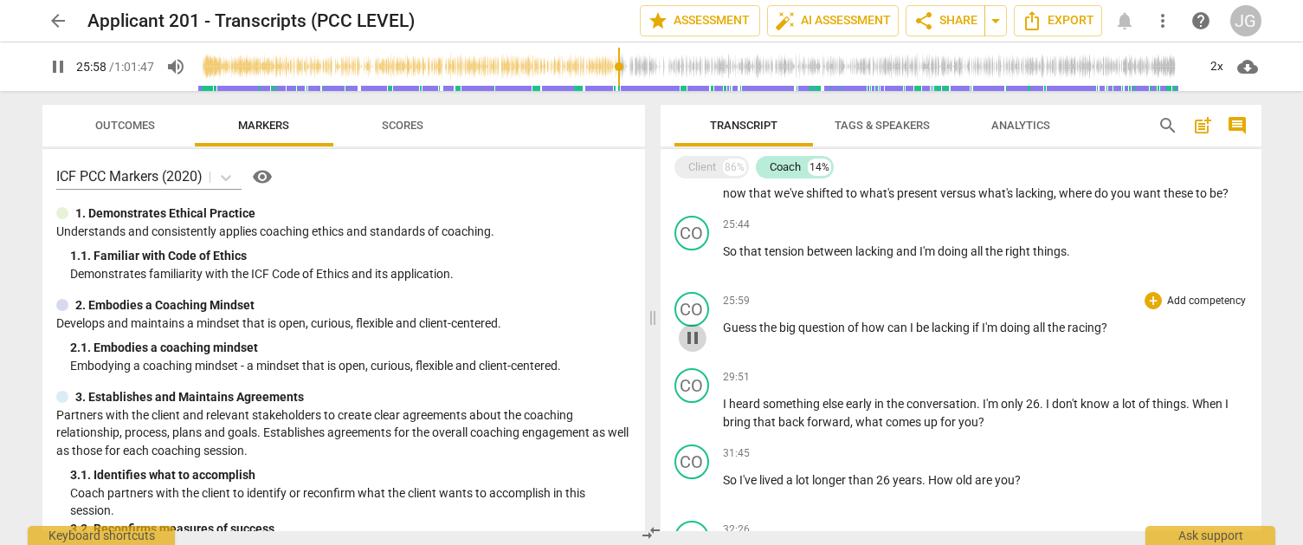
click at [695, 348] on span "pause" at bounding box center [692, 337] width 21 height 21
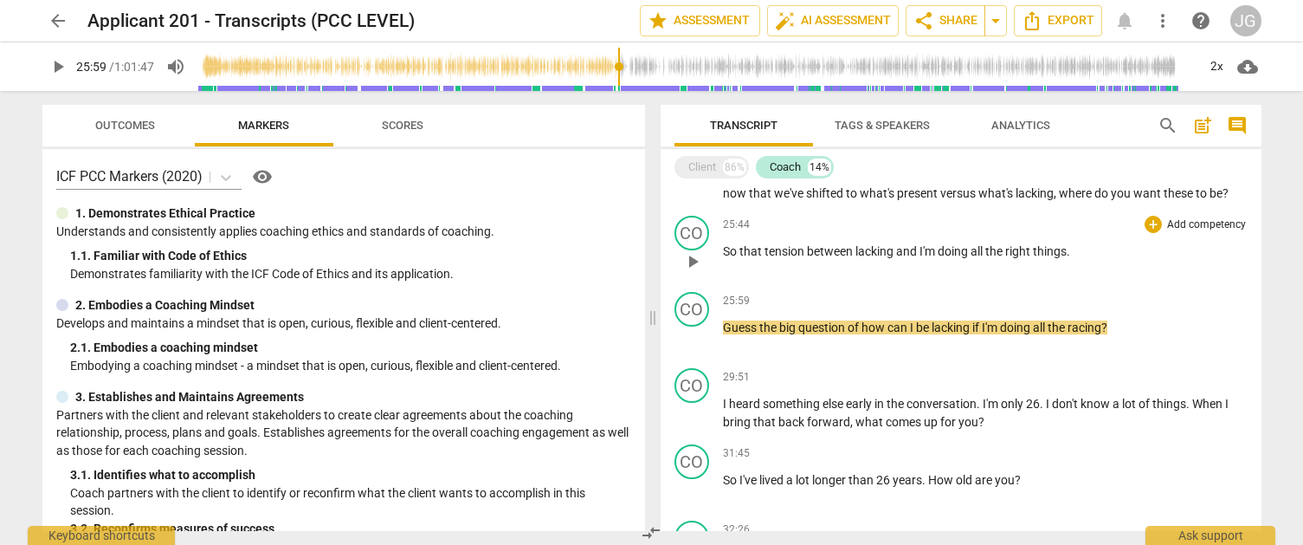
click at [691, 272] on span "play_arrow" at bounding box center [692, 261] width 21 height 21
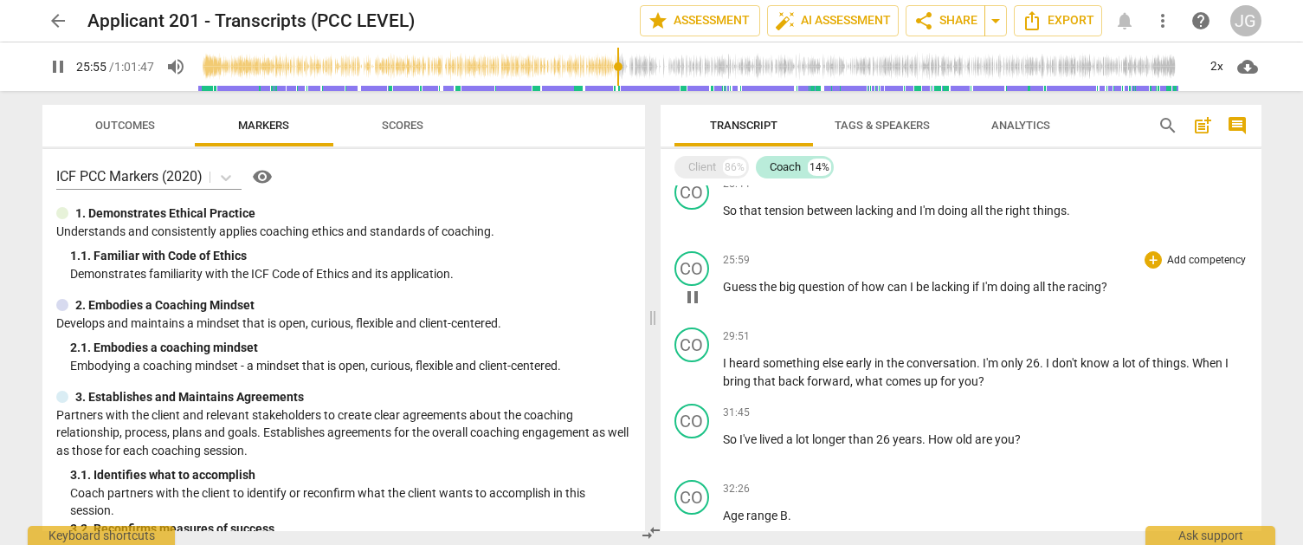
scroll to position [1955, 0]
click at [690, 381] on span "pause" at bounding box center [692, 370] width 21 height 21
click at [690, 381] on span "play_arrow" at bounding box center [692, 370] width 21 height 21
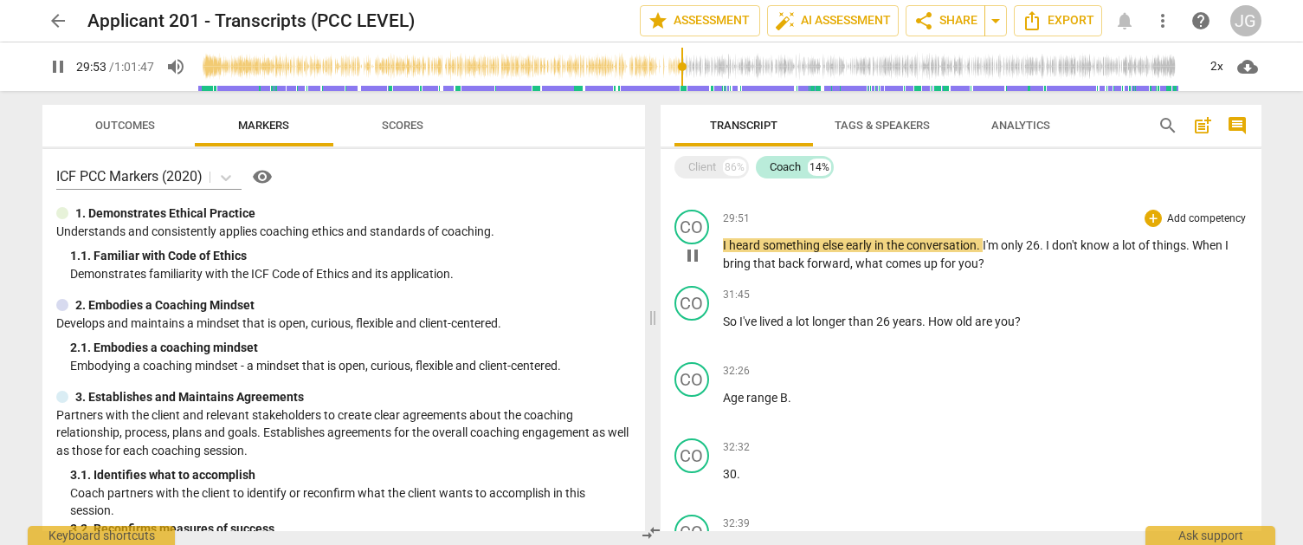
scroll to position [2079, 0]
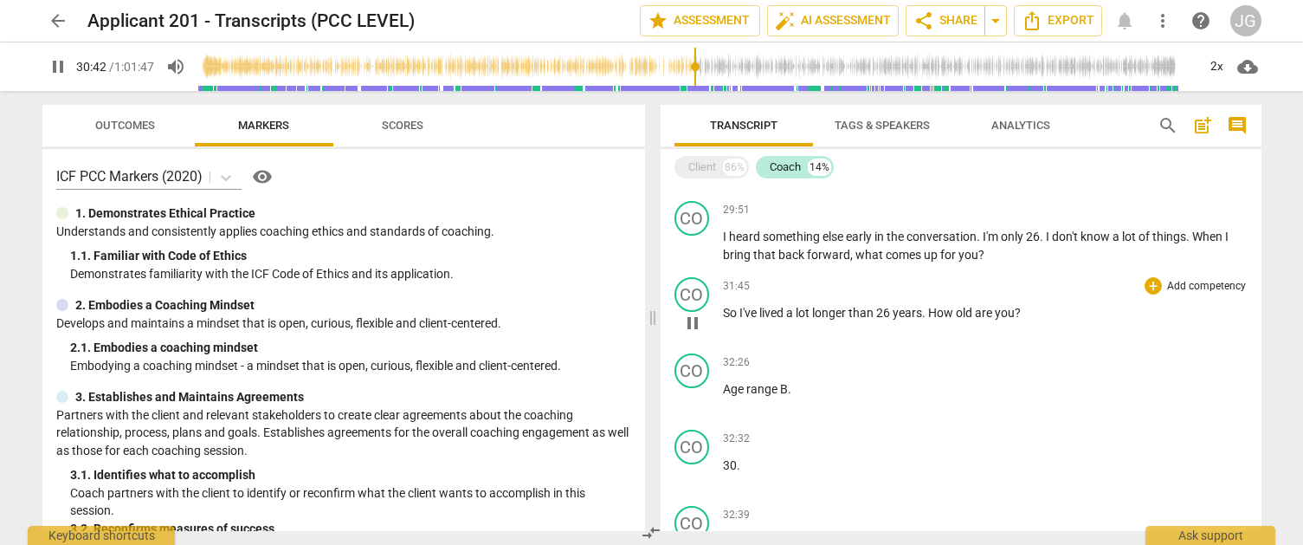
click at [694, 333] on span "pause" at bounding box center [692, 323] width 21 height 21
click at [694, 333] on span "play_arrow" at bounding box center [692, 323] width 21 height 21
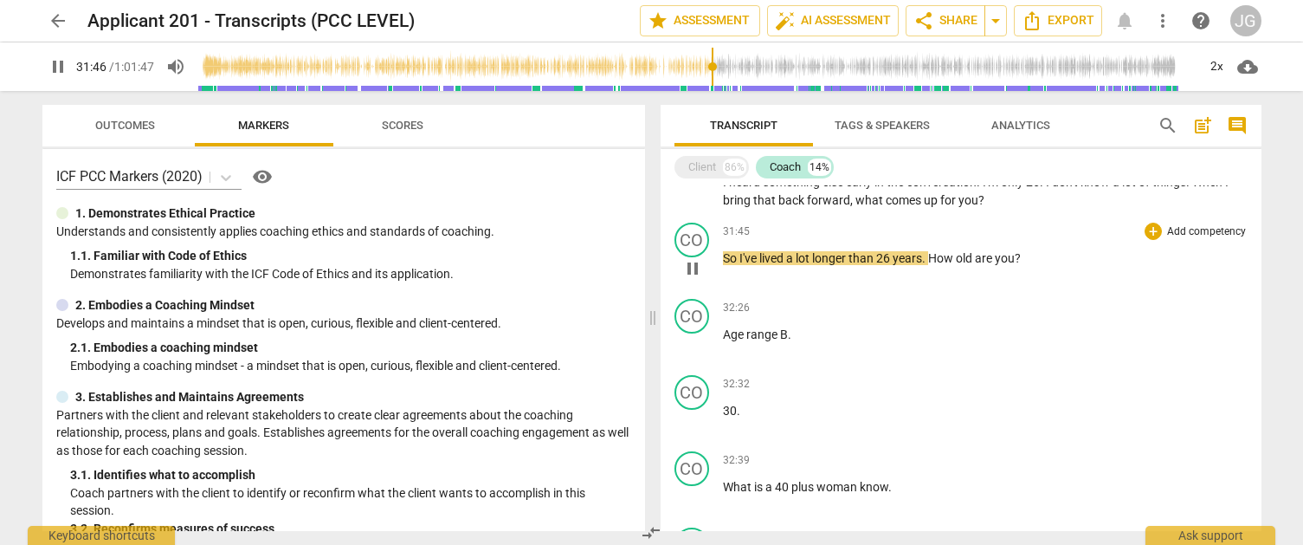
scroll to position [2170, 0]
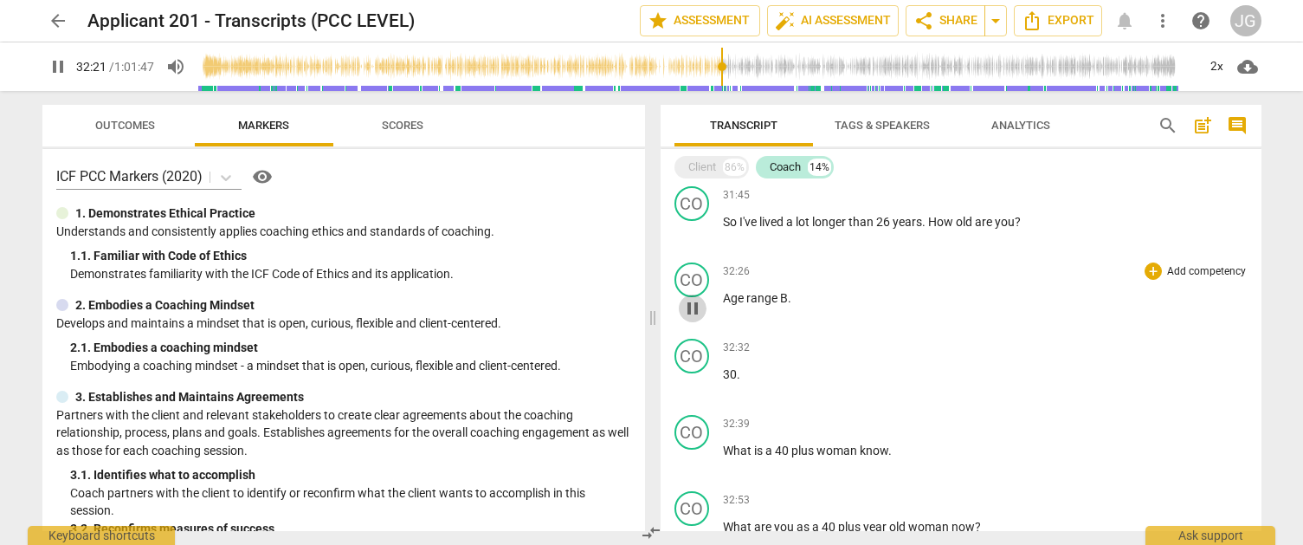
click at [694, 319] on span "pause" at bounding box center [692, 308] width 21 height 21
click at [694, 319] on span "play_arrow" at bounding box center [692, 308] width 21 height 21
click at [694, 395] on span "pause" at bounding box center [692, 384] width 21 height 21
click at [694, 395] on span "play_arrow" at bounding box center [692, 384] width 21 height 21
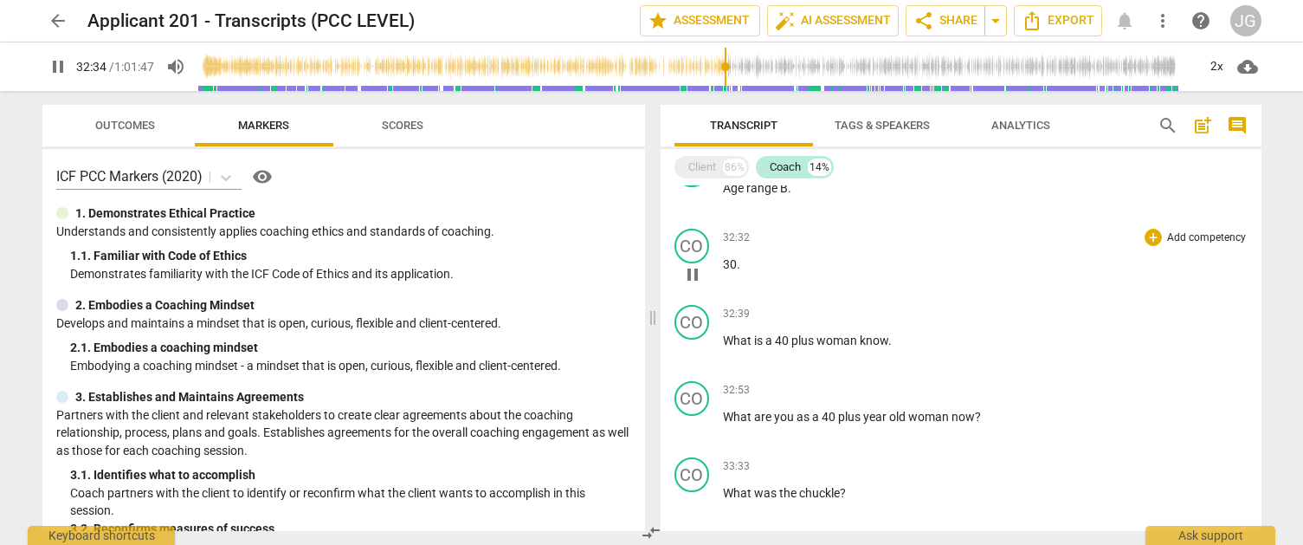
scroll to position [2283, 0]
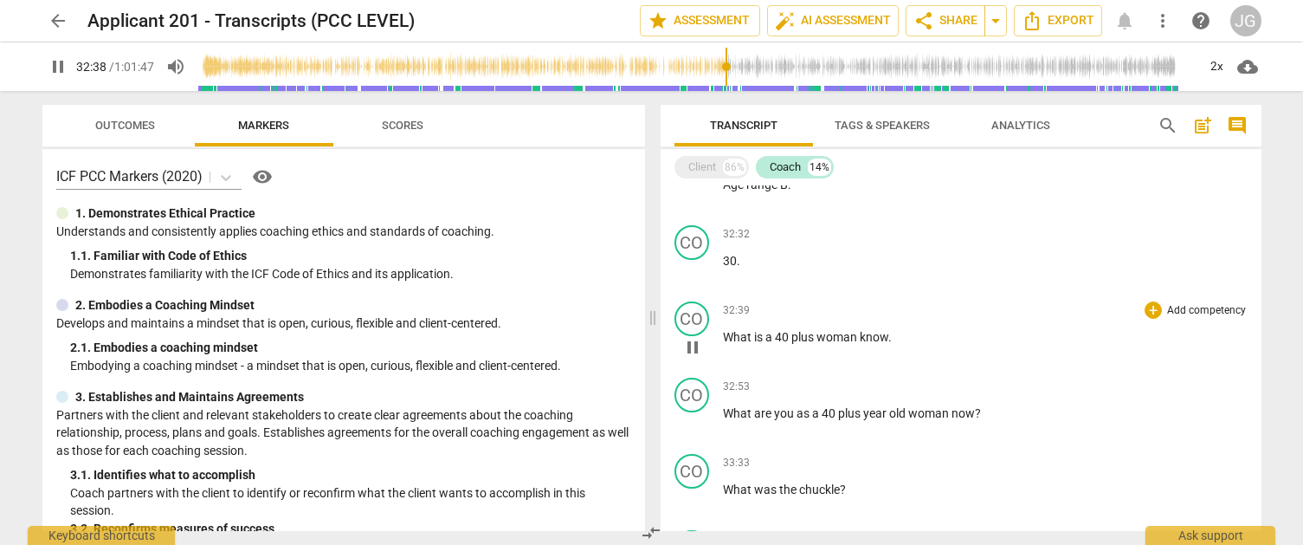
click at [693, 358] on span "pause" at bounding box center [692, 347] width 21 height 21
click at [693, 358] on span "play_arrow" at bounding box center [692, 347] width 21 height 21
click at [693, 434] on span "pause" at bounding box center [692, 423] width 21 height 21
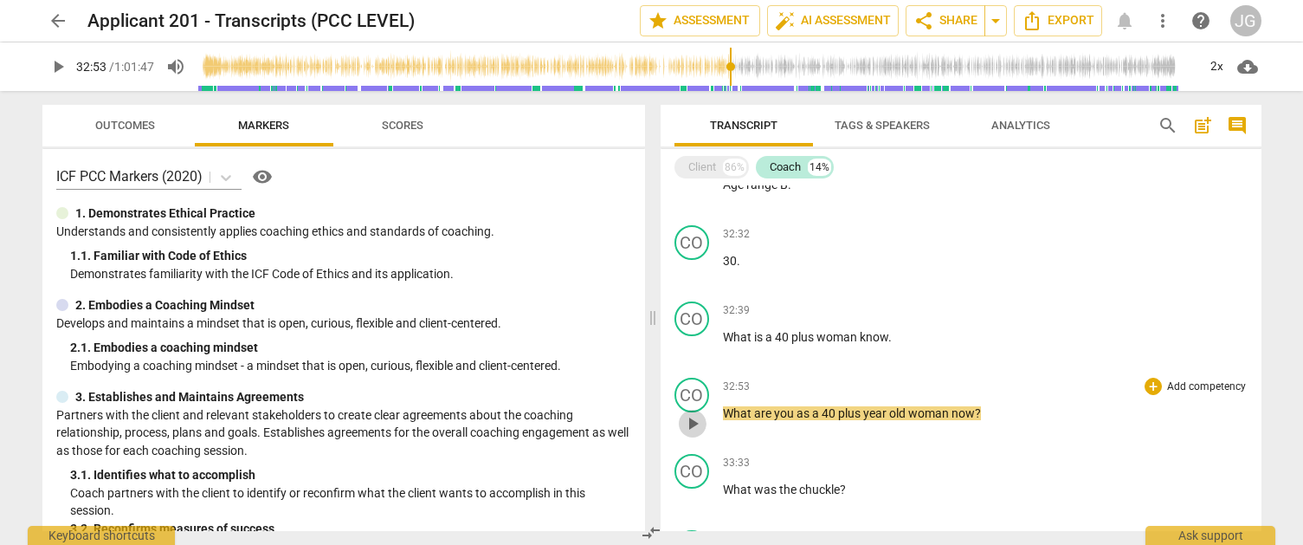
click at [693, 434] on span "play_arrow" at bounding box center [692, 423] width 21 height 21
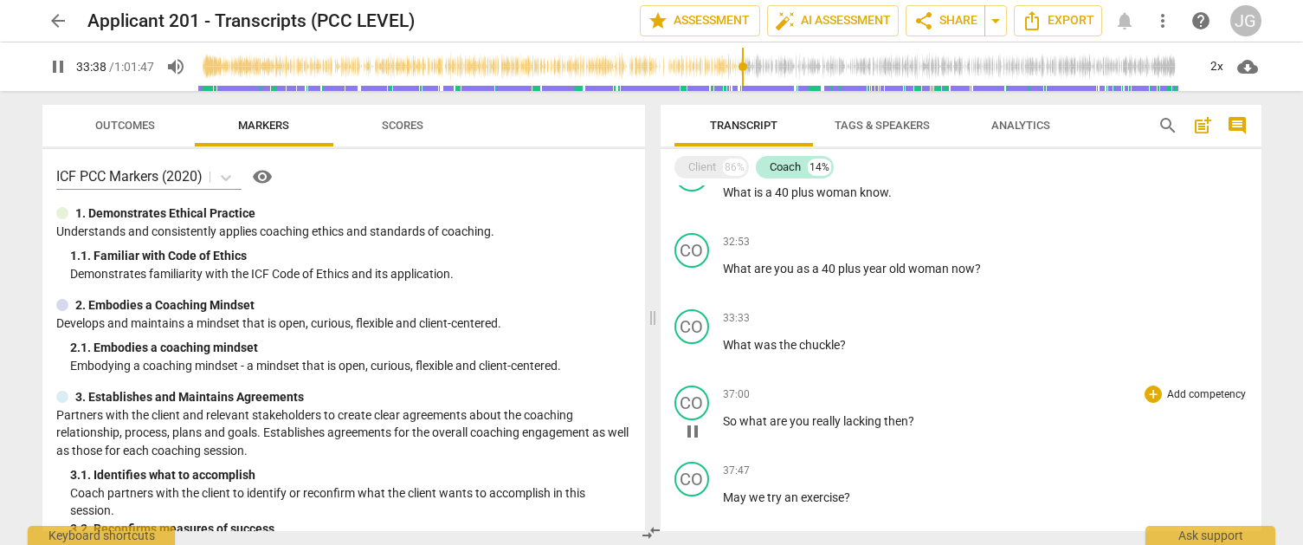
scroll to position [2445, 0]
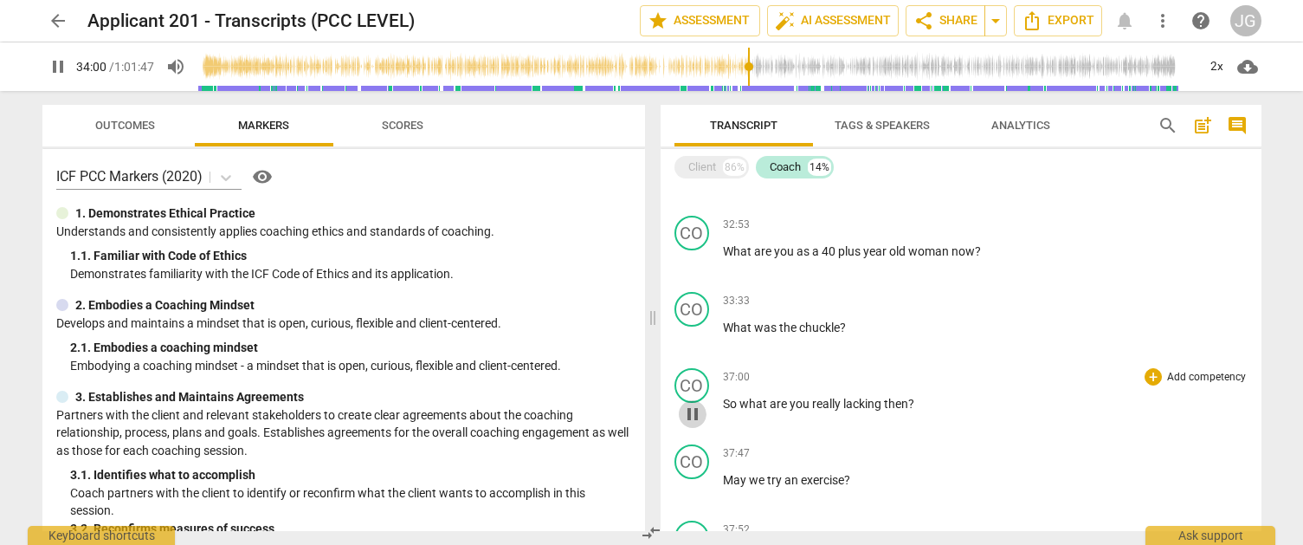
click at [693, 424] on span "pause" at bounding box center [692, 413] width 21 height 21
click at [693, 424] on span "play_arrow" at bounding box center [692, 413] width 21 height 21
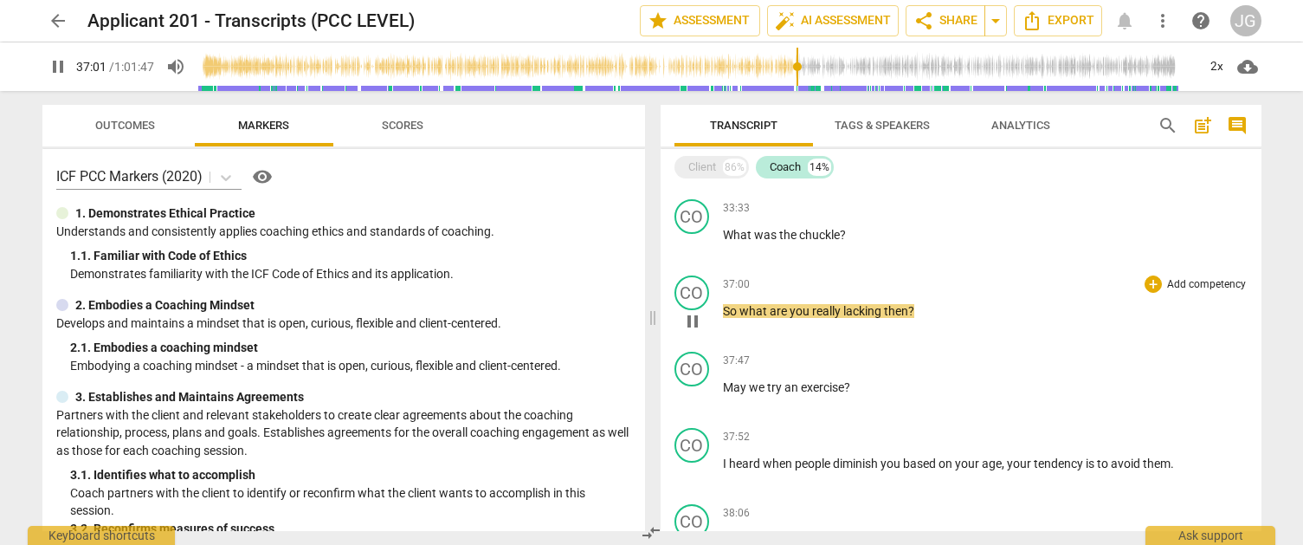
scroll to position [2588, 0]
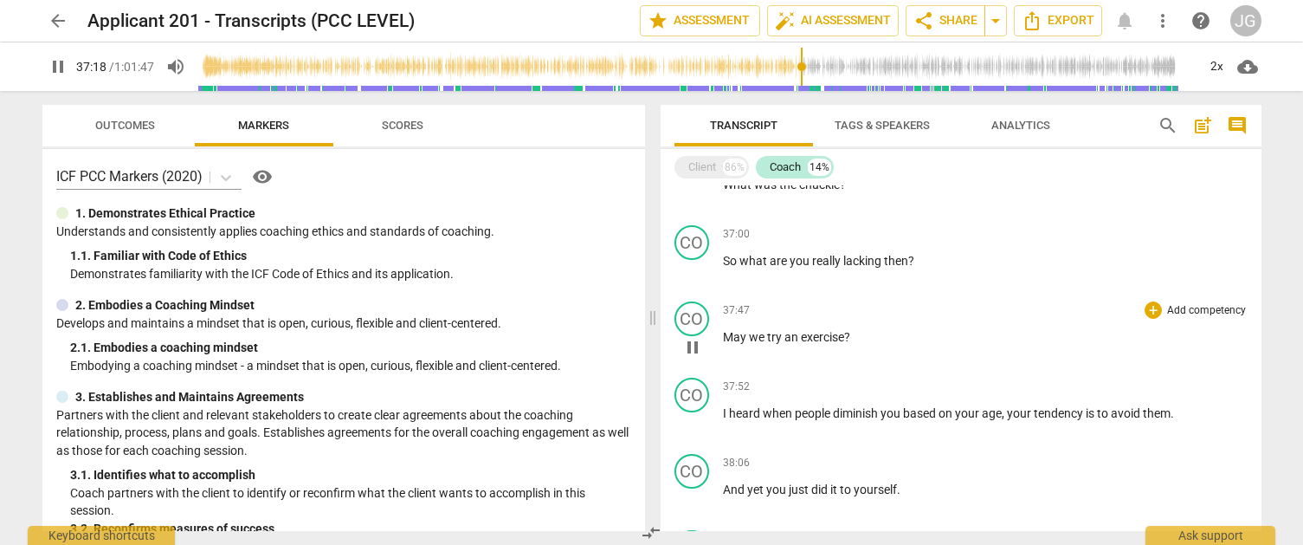
click at [692, 358] on span "pause" at bounding box center [692, 347] width 21 height 21
click at [692, 358] on span "play_arrow" at bounding box center [692, 347] width 21 height 21
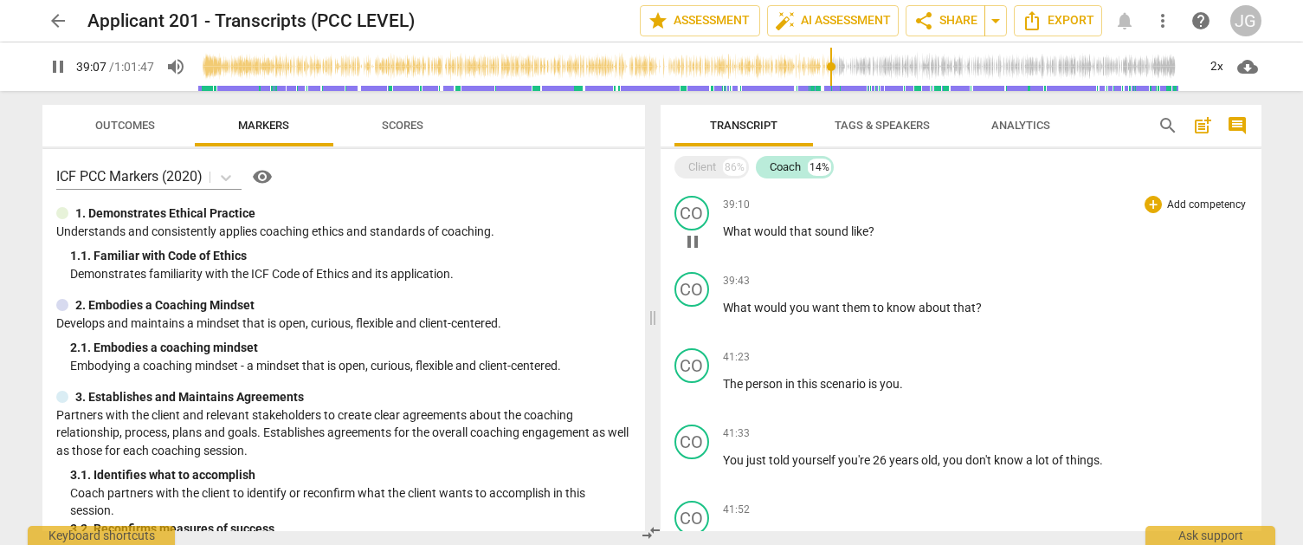
scroll to position [3156, 0]
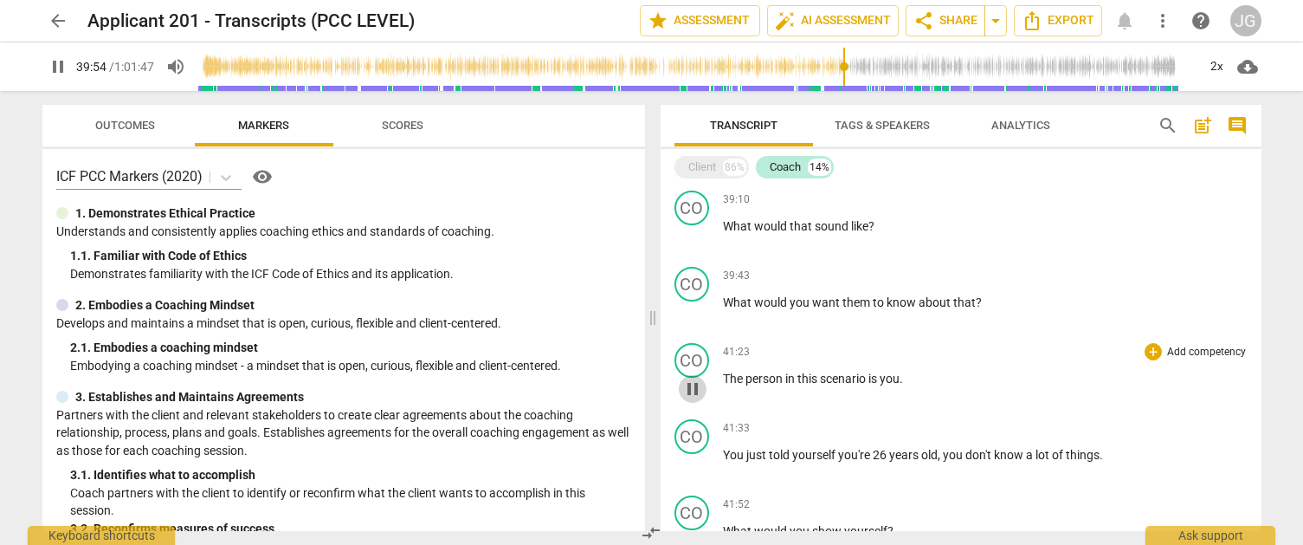
click at [694, 399] on span "pause" at bounding box center [692, 388] width 21 height 21
click at [694, 399] on span "play_arrow" at bounding box center [692, 388] width 21 height 21
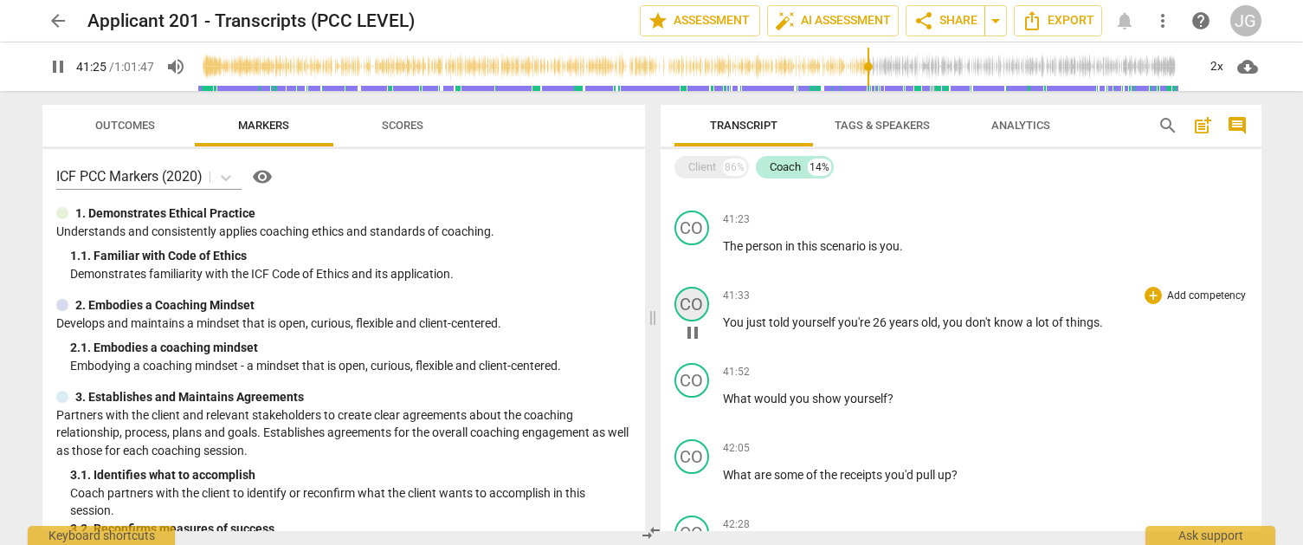
scroll to position [3306, 0]
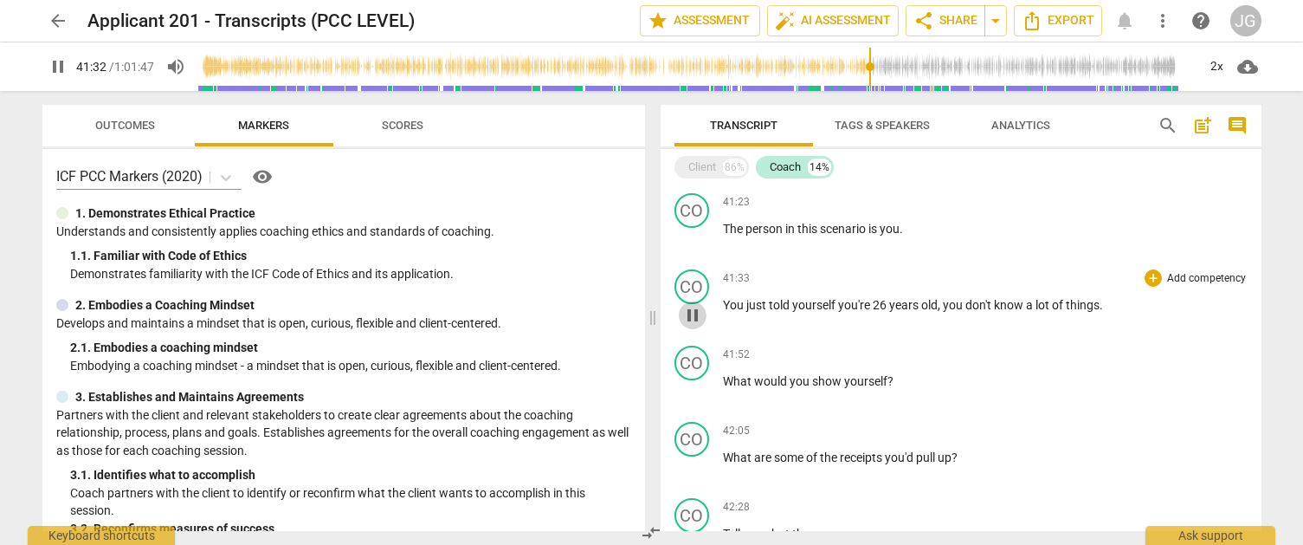
click at [692, 326] on span "pause" at bounding box center [692, 315] width 21 height 21
click at [692, 326] on span "play_arrow" at bounding box center [692, 315] width 21 height 21
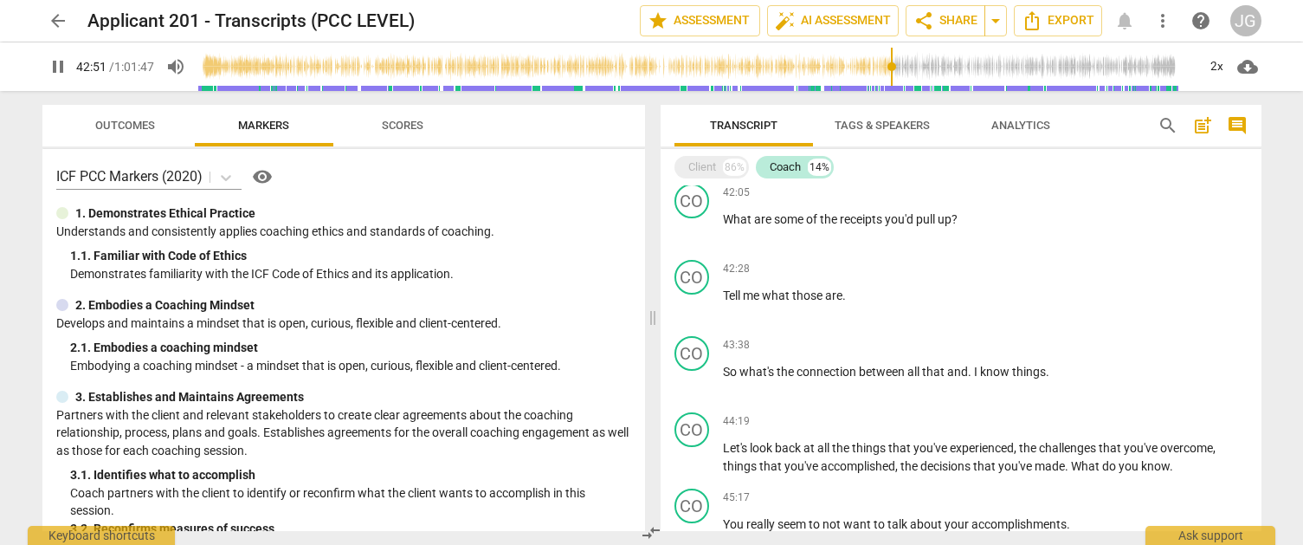
scroll to position [3557, 0]
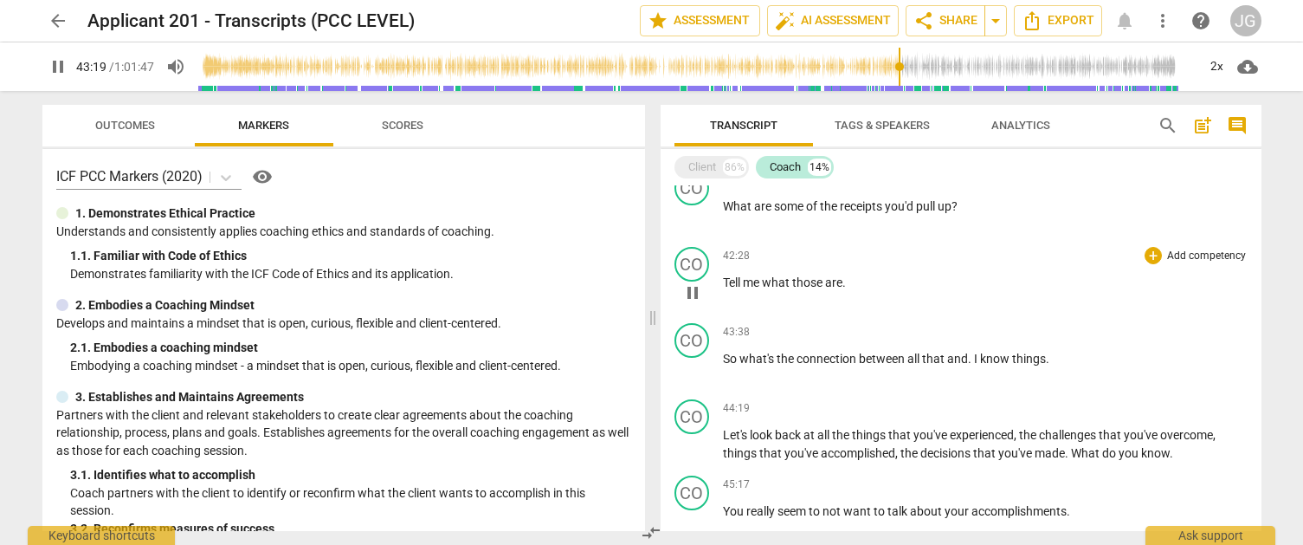
click at [691, 303] on span "pause" at bounding box center [692, 292] width 21 height 21
click at [691, 303] on span "play_arrow" at bounding box center [692, 292] width 21 height 21
click at [689, 379] on span "pause" at bounding box center [692, 368] width 21 height 21
click at [689, 379] on span "play_arrow" at bounding box center [692, 368] width 21 height 21
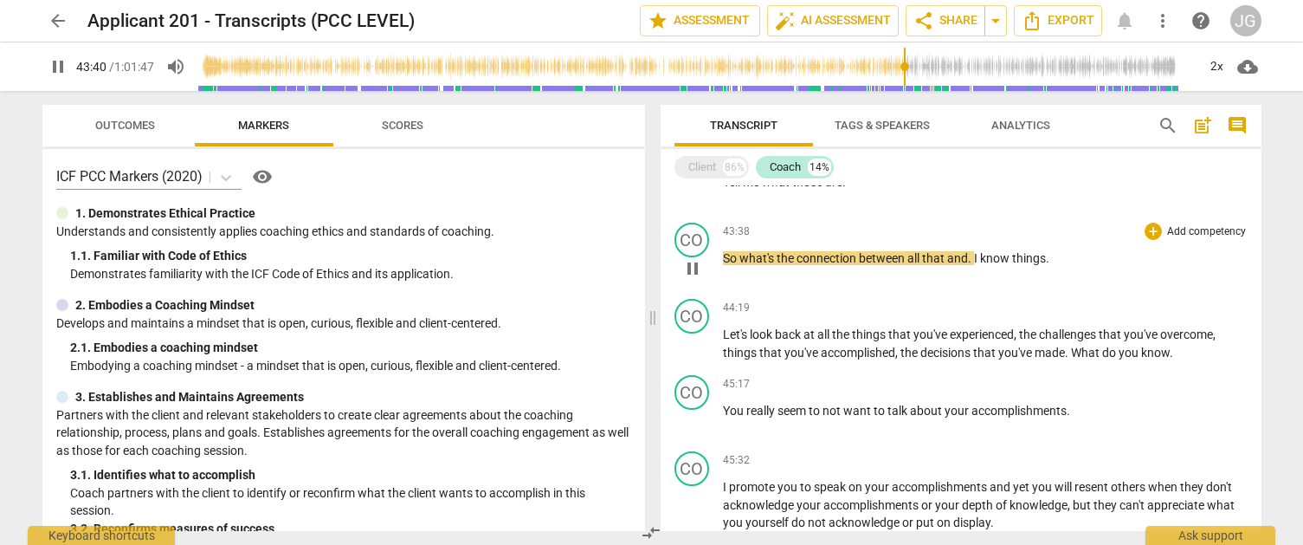
scroll to position [3675, 0]
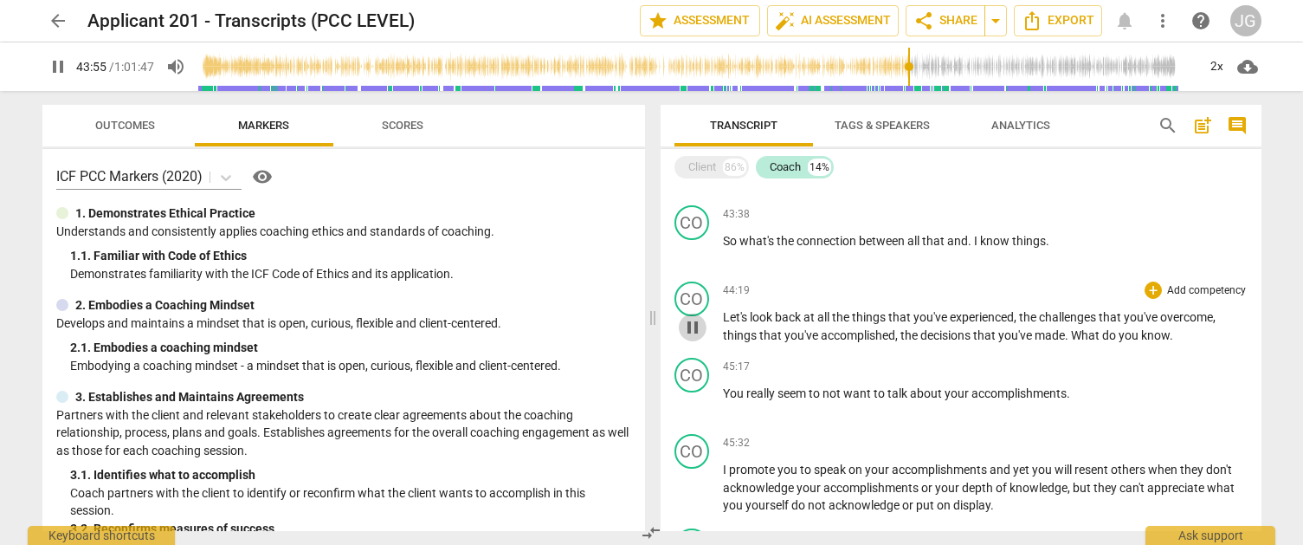
click at [692, 338] on span "pause" at bounding box center [692, 327] width 21 height 21
click at [692, 338] on span "play_arrow" at bounding box center [692, 327] width 21 height 21
click at [692, 414] on span "pause" at bounding box center [692, 403] width 21 height 21
click at [692, 414] on span "play_arrow" at bounding box center [692, 403] width 21 height 21
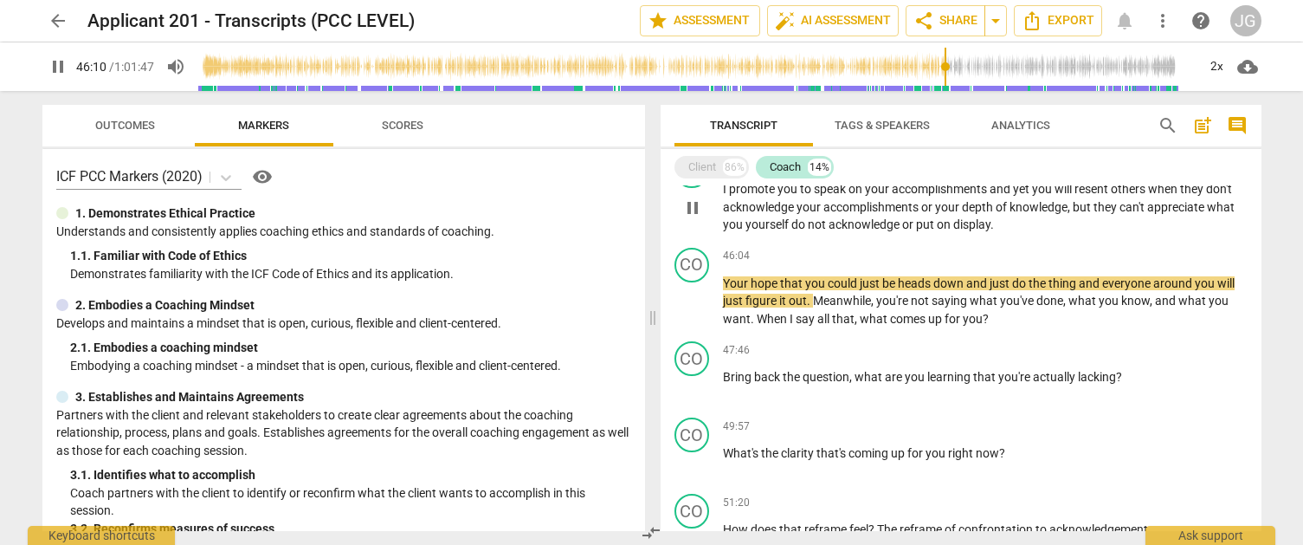
scroll to position [3956, 0]
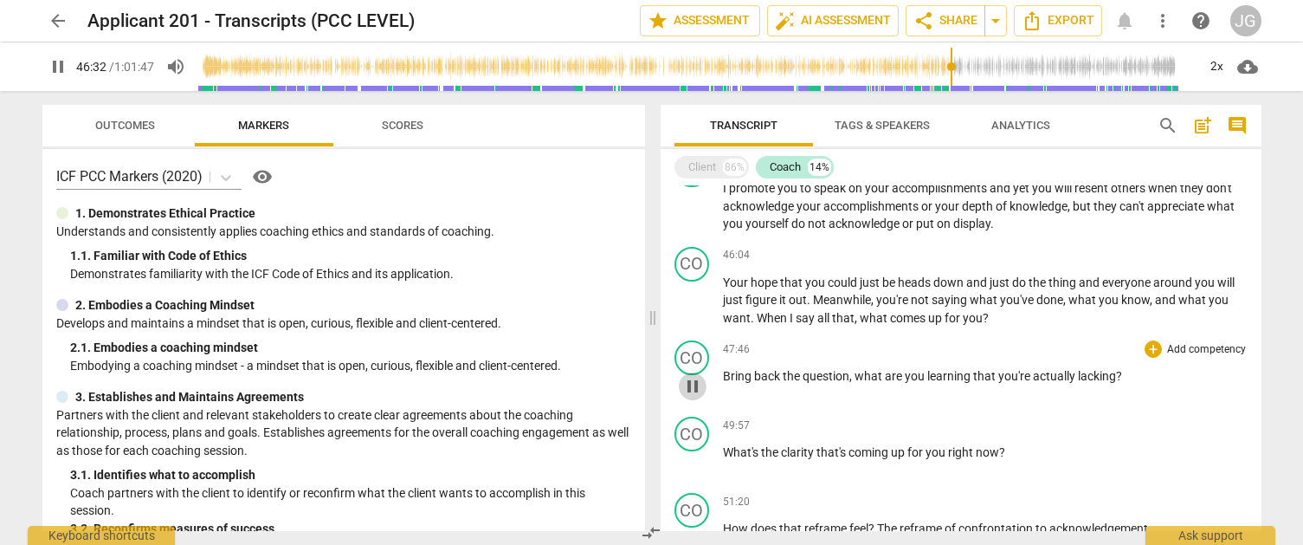
click at [693, 397] on span "pause" at bounding box center [692, 386] width 21 height 21
click at [693, 397] on span "play_arrow" at bounding box center [692, 386] width 21 height 21
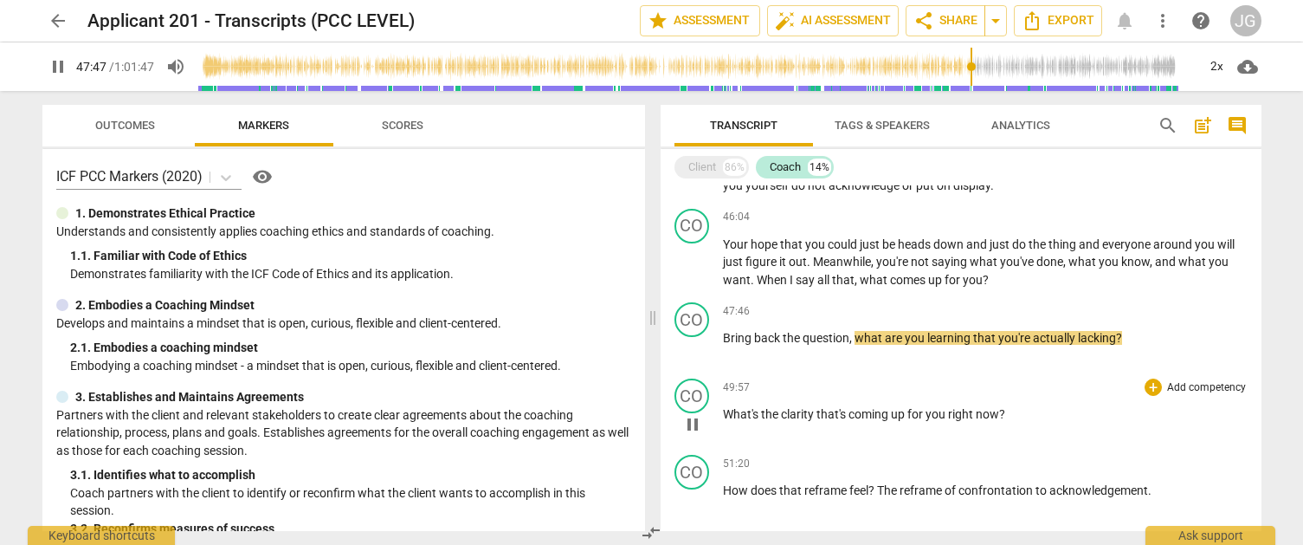
scroll to position [4059, 0]
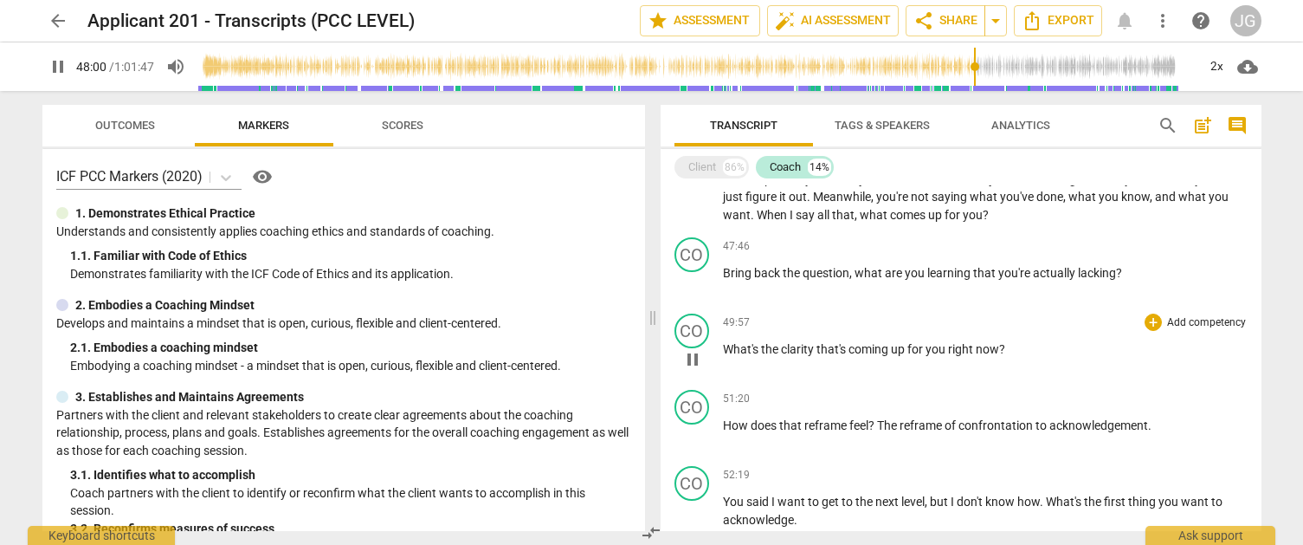
click at [698, 370] on span "pause" at bounding box center [692, 359] width 21 height 21
click at [698, 370] on span "play_arrow" at bounding box center [692, 359] width 21 height 21
click at [697, 446] on span "pause" at bounding box center [692, 435] width 21 height 21
click at [697, 446] on span "play_arrow" at bounding box center [692, 435] width 21 height 21
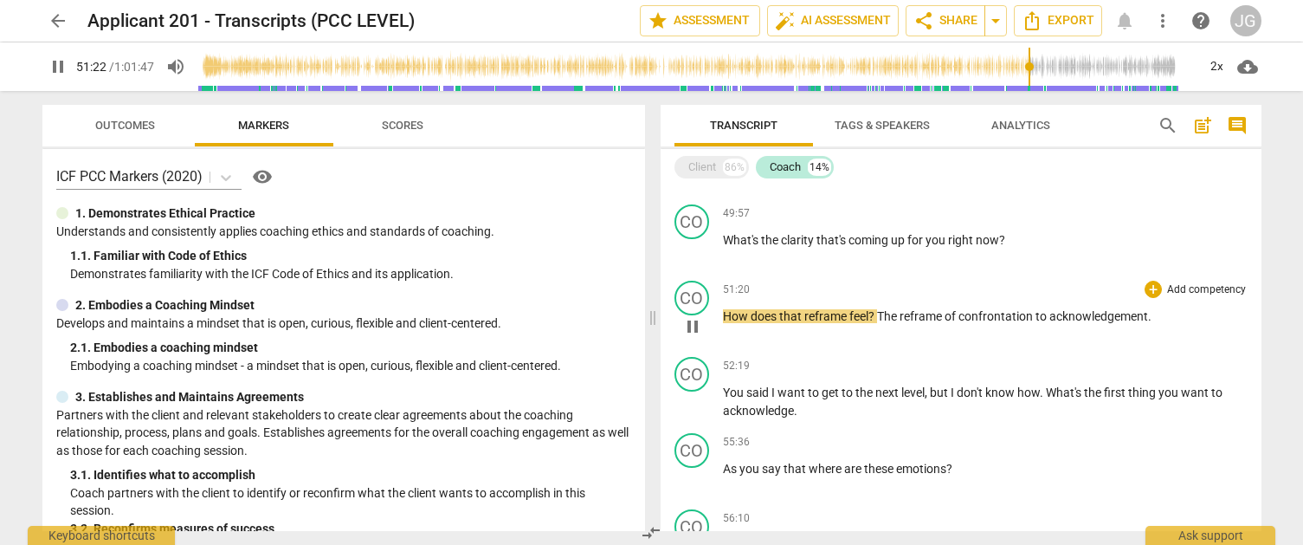
scroll to position [4193, 0]
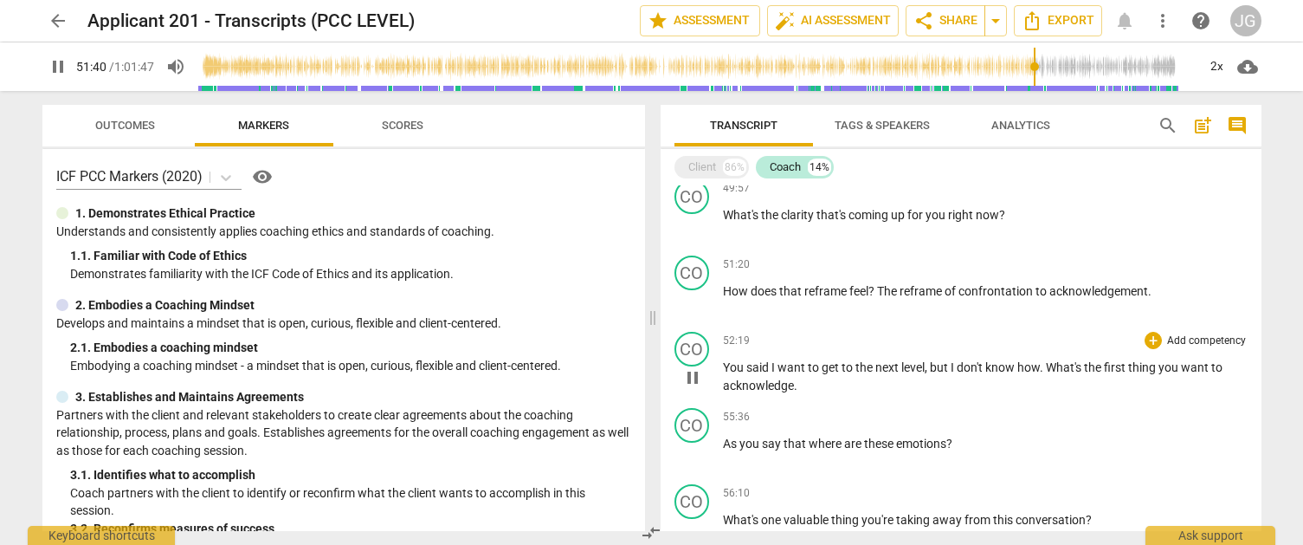
click at [694, 388] on span "pause" at bounding box center [692, 377] width 21 height 21
click at [694, 388] on span "play_arrow" at bounding box center [692, 377] width 21 height 21
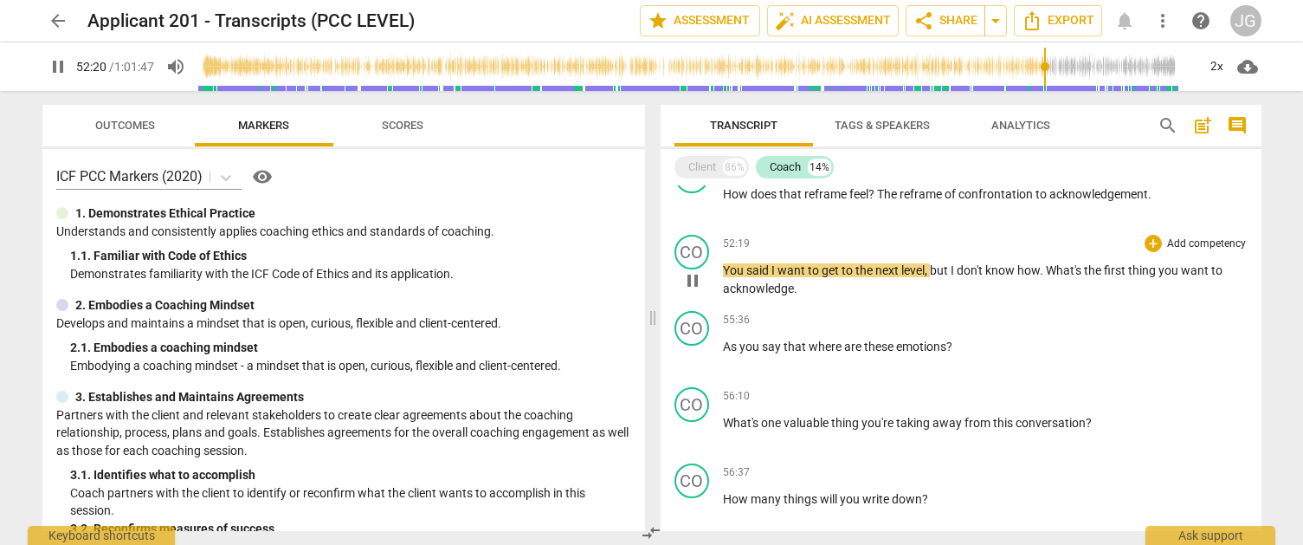
scroll to position [4292, 0]
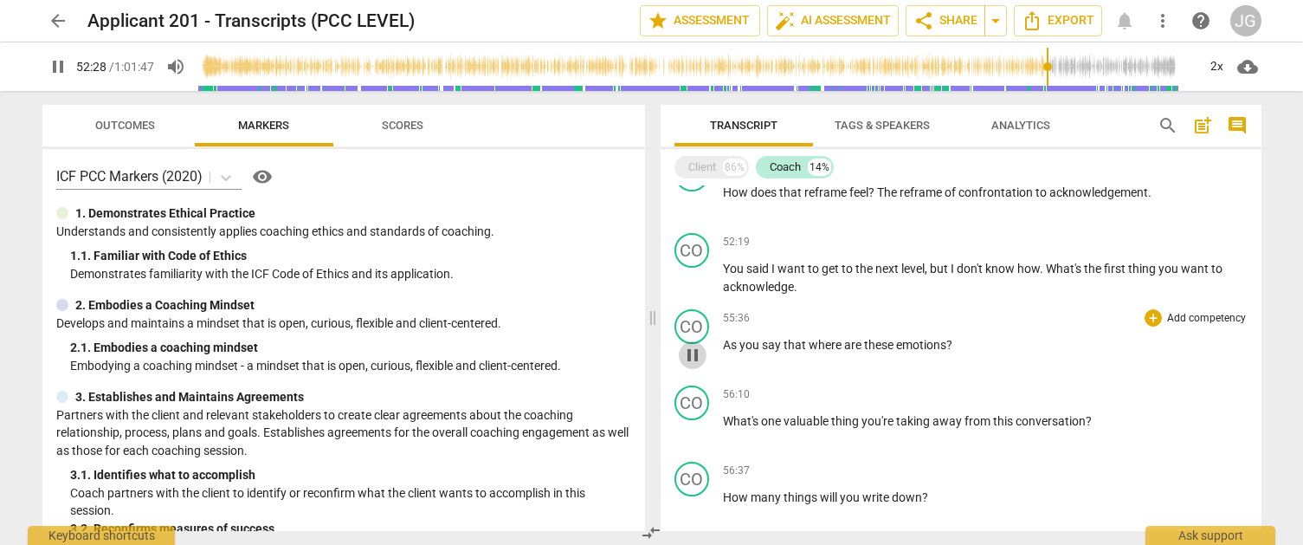
click at [696, 365] on span "pause" at bounding box center [692, 355] width 21 height 21
click at [696, 365] on span "play_arrow" at bounding box center [692, 355] width 21 height 21
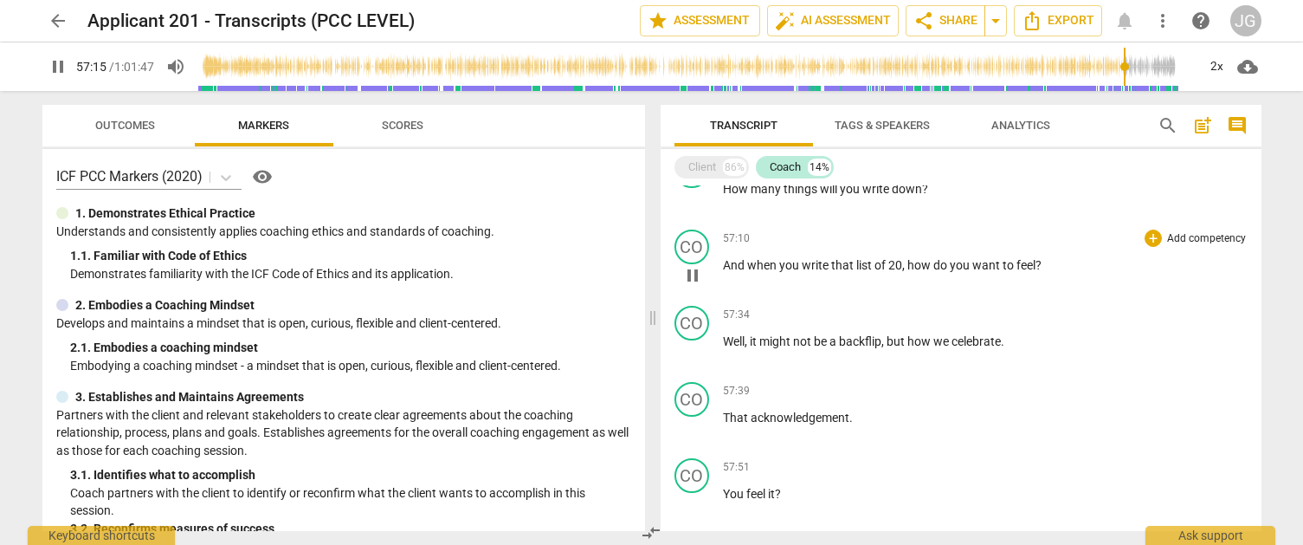
scroll to position [4625, 0]
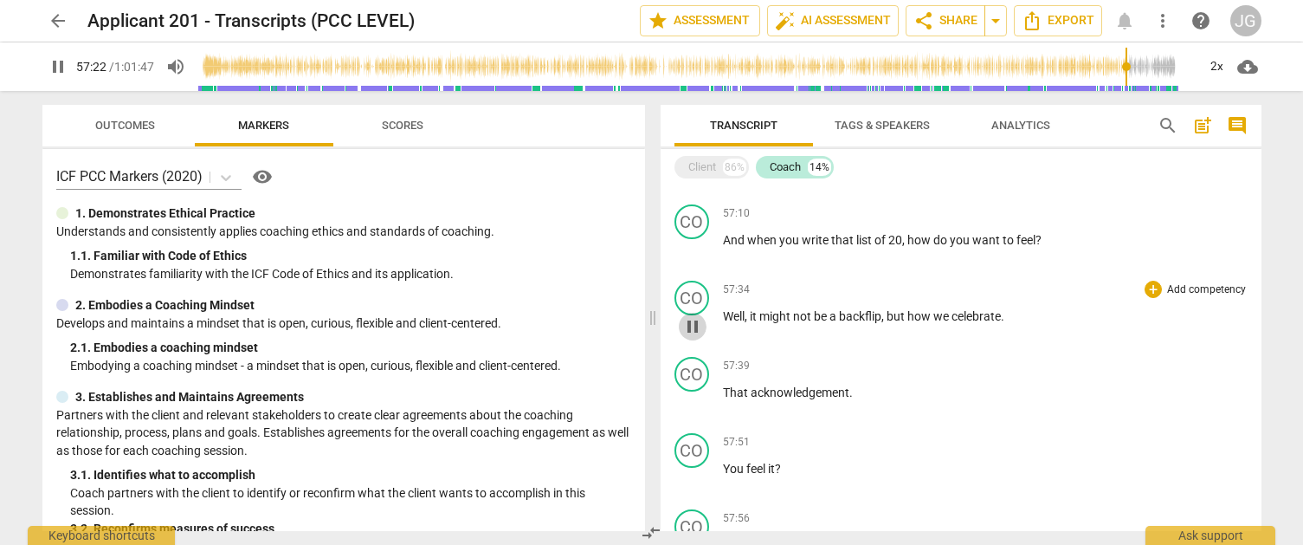
click at [690, 337] on span "pause" at bounding box center [692, 326] width 21 height 21
click at [690, 337] on span "play_arrow" at bounding box center [692, 326] width 21 height 21
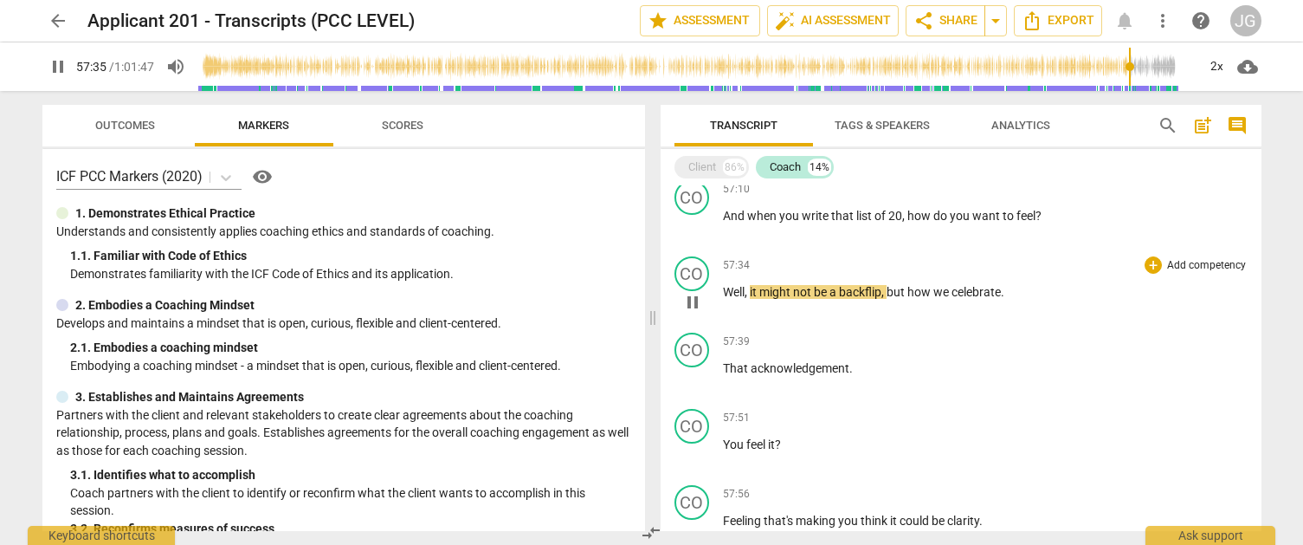
scroll to position [4660, 0]
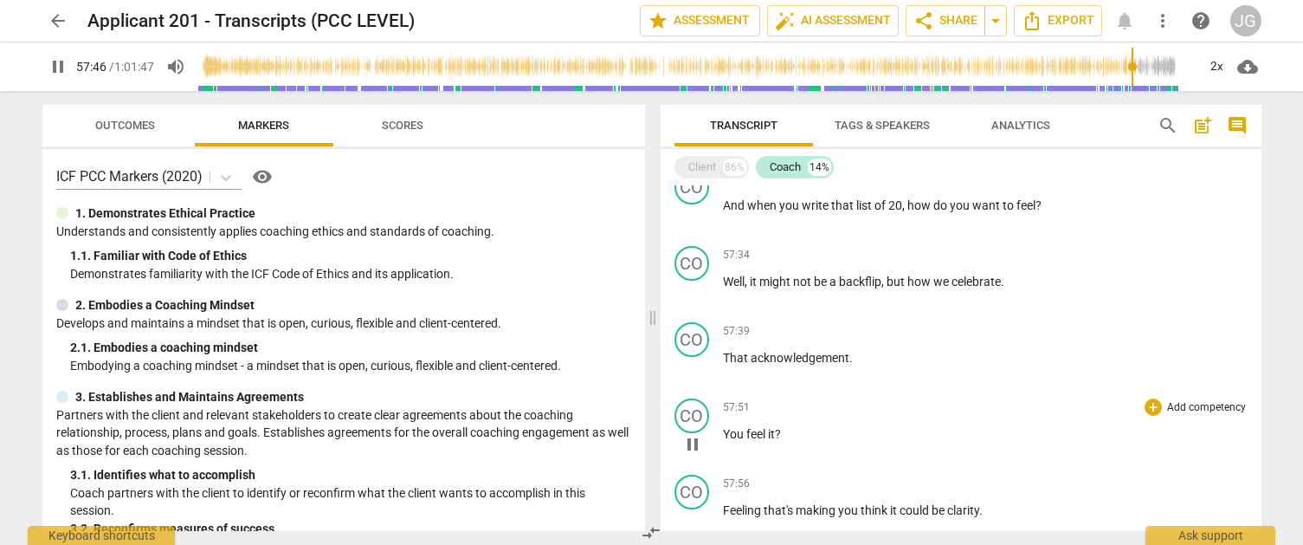
click at [690, 455] on span "pause" at bounding box center [692, 444] width 21 height 21
click at [690, 455] on span "play_arrow" at bounding box center [692, 444] width 21 height 21
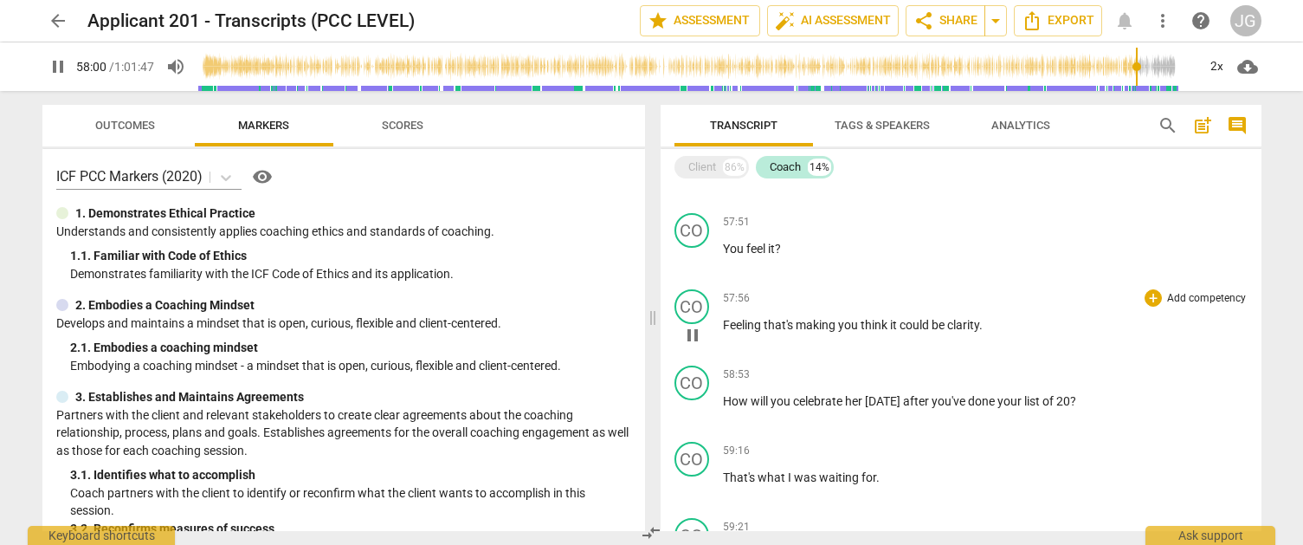
scroll to position [4866, 0]
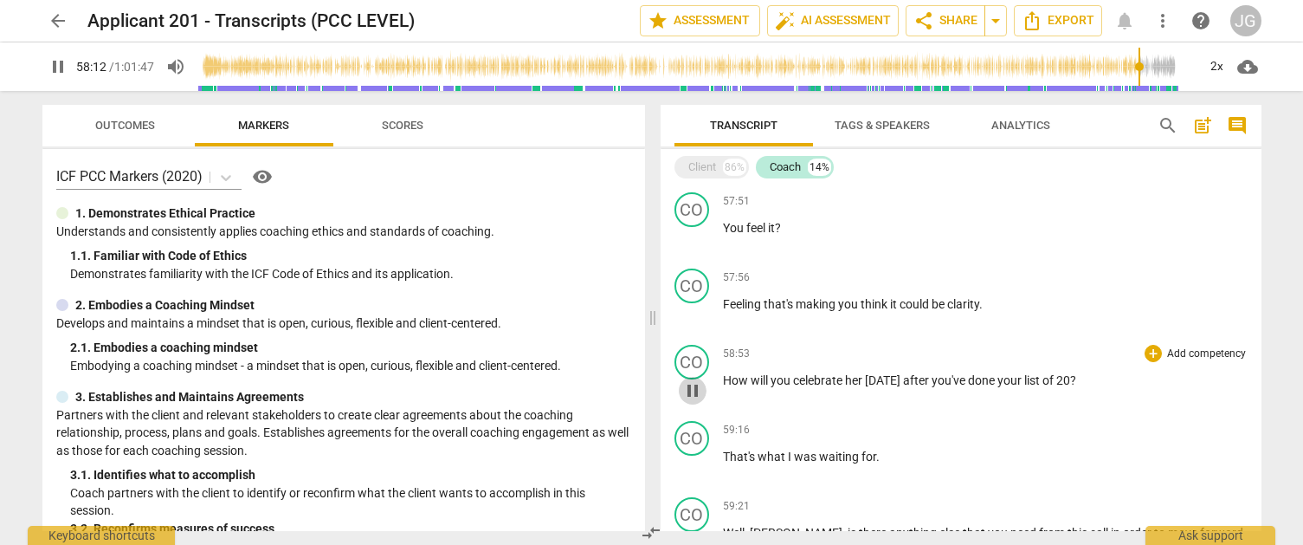
click at [688, 401] on span "pause" at bounding box center [692, 390] width 21 height 21
click at [688, 401] on span "play_arrow" at bounding box center [692, 390] width 21 height 21
click at [690, 477] on span "pause" at bounding box center [692, 466] width 21 height 21
click at [690, 477] on span "play_arrow" at bounding box center [692, 466] width 21 height 21
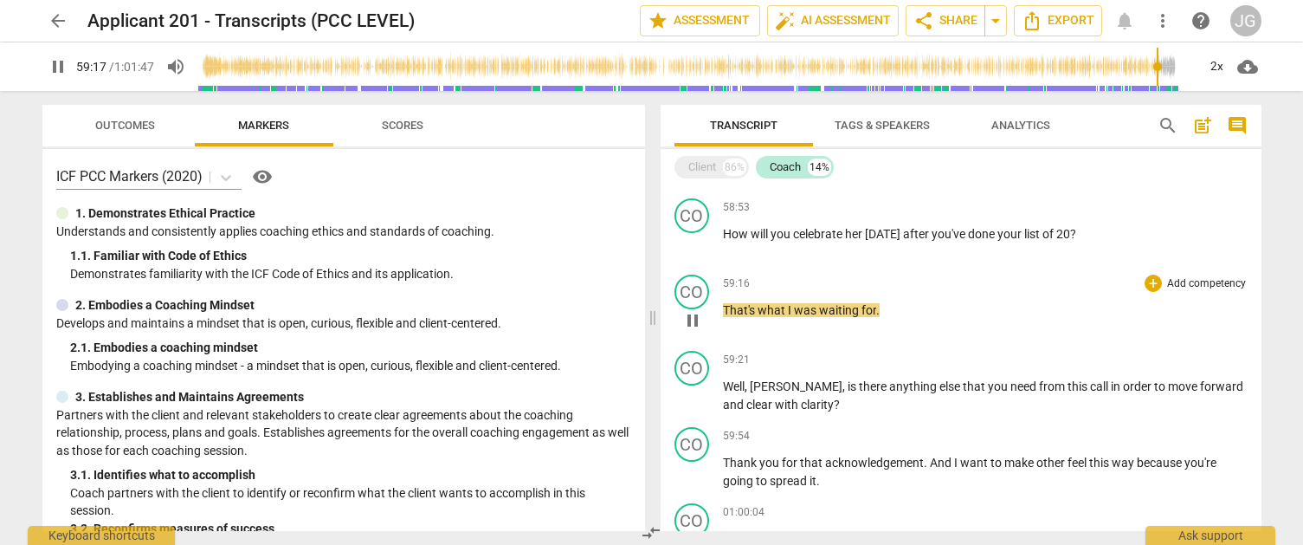
scroll to position [5020, 0]
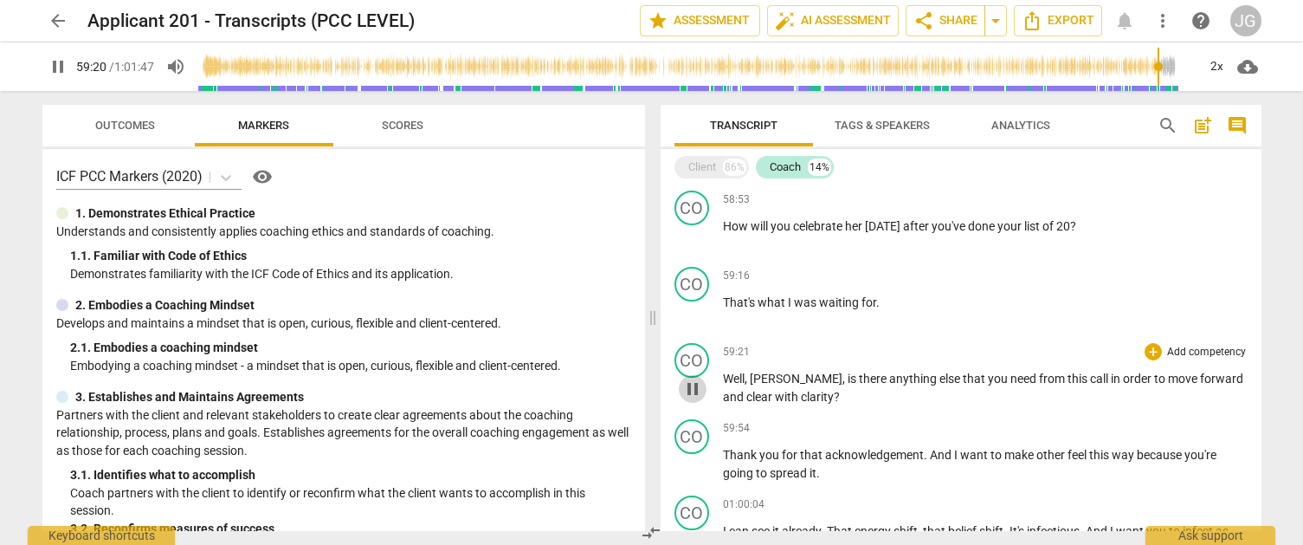
click at [691, 399] on span "pause" at bounding box center [692, 388] width 21 height 21
click at [691, 399] on span "play_arrow" at bounding box center [692, 388] width 21 height 21
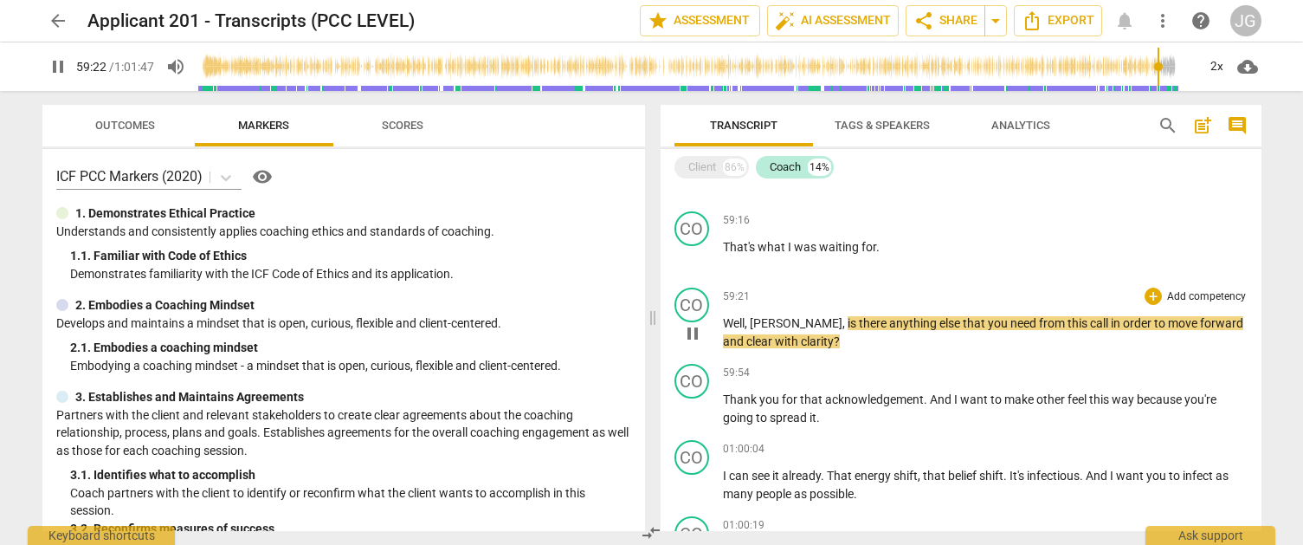
scroll to position [5089, 0]
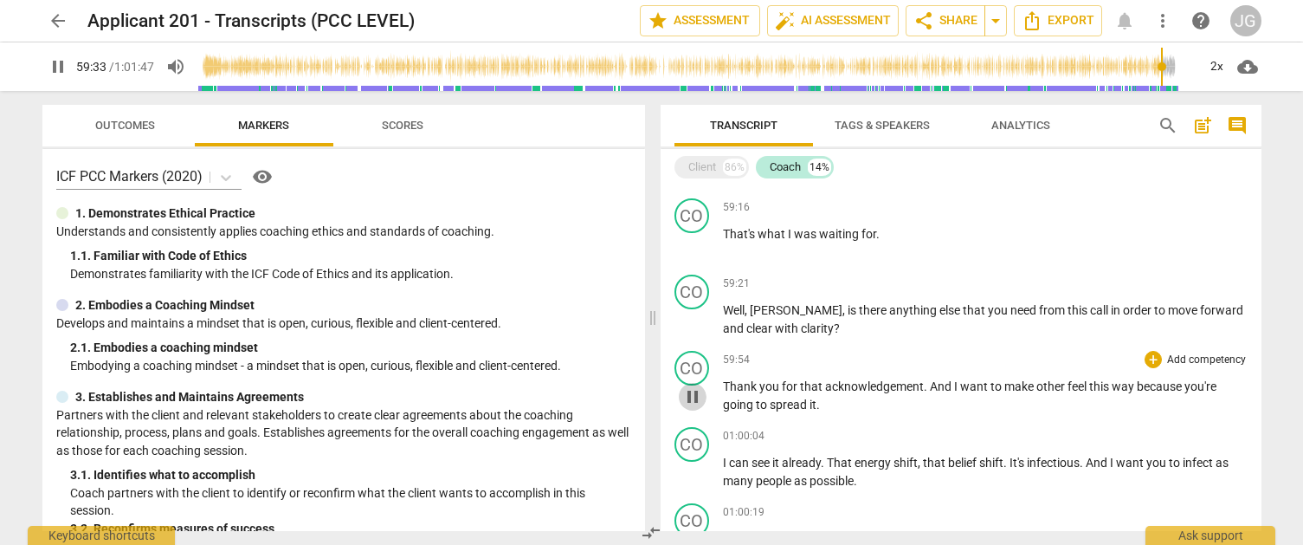
click at [695, 407] on span "pause" at bounding box center [692, 396] width 21 height 21
click at [695, 407] on span "play_arrow" at bounding box center [692, 396] width 21 height 21
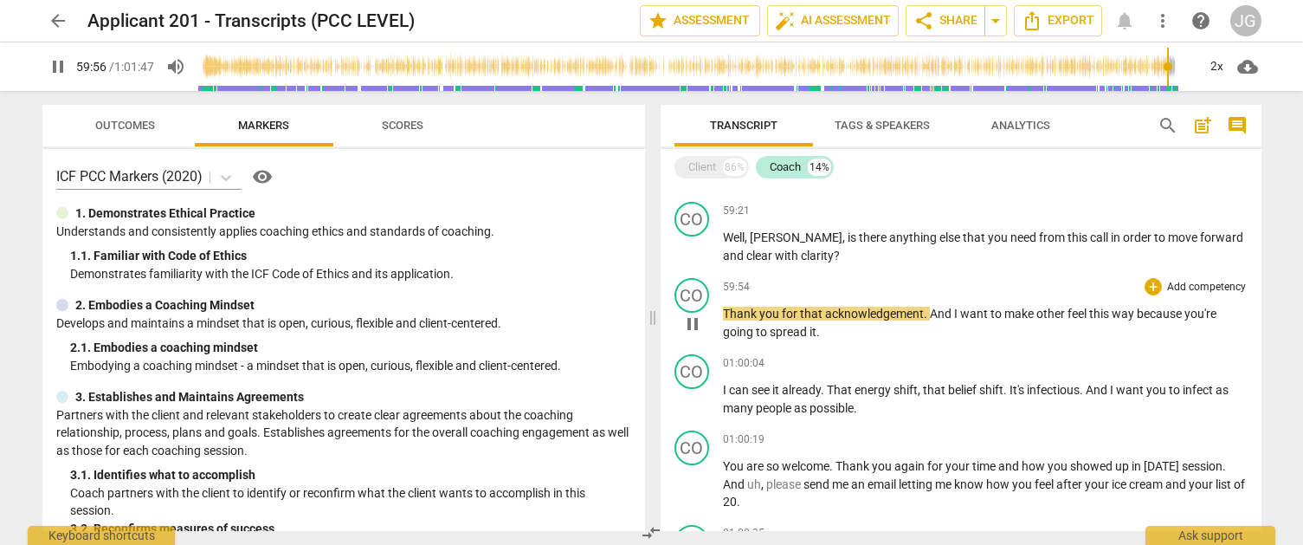
scroll to position [5181, 0]
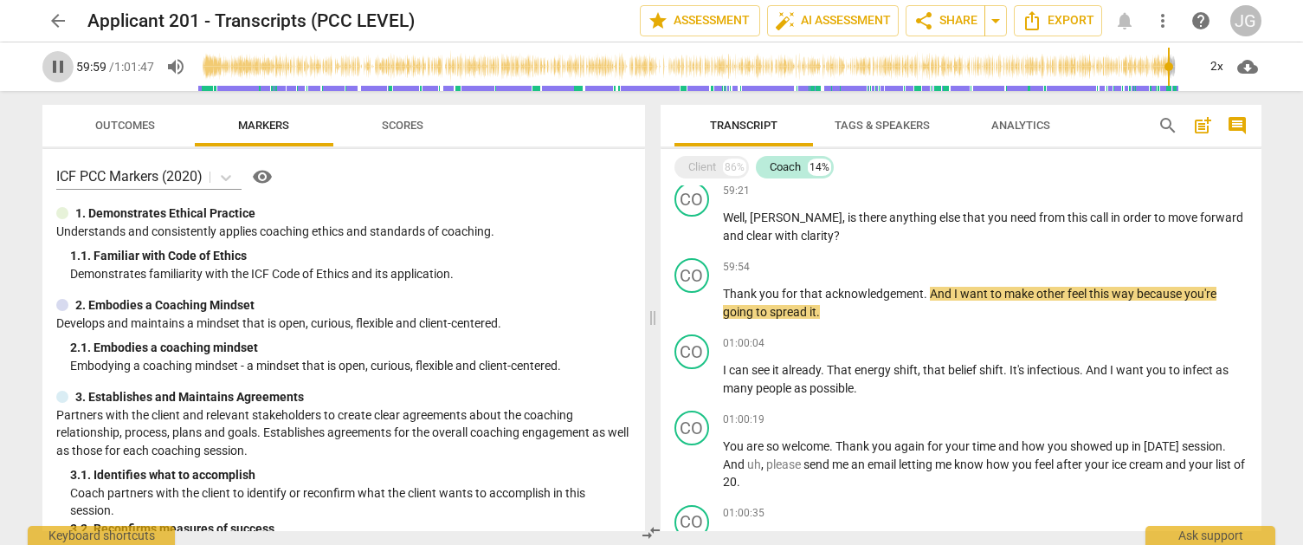
click at [43, 62] on span "pause" at bounding box center [57, 66] width 31 height 21
type input "3600"
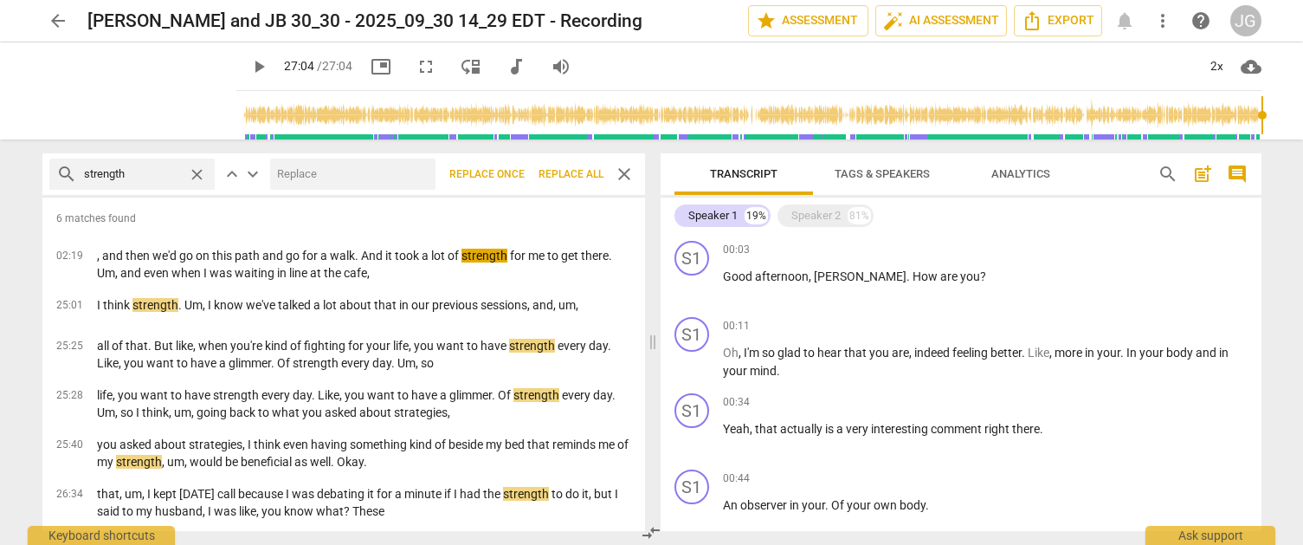
scroll to position [2424, 0]
